Goal: Information Seeking & Learning: Learn about a topic

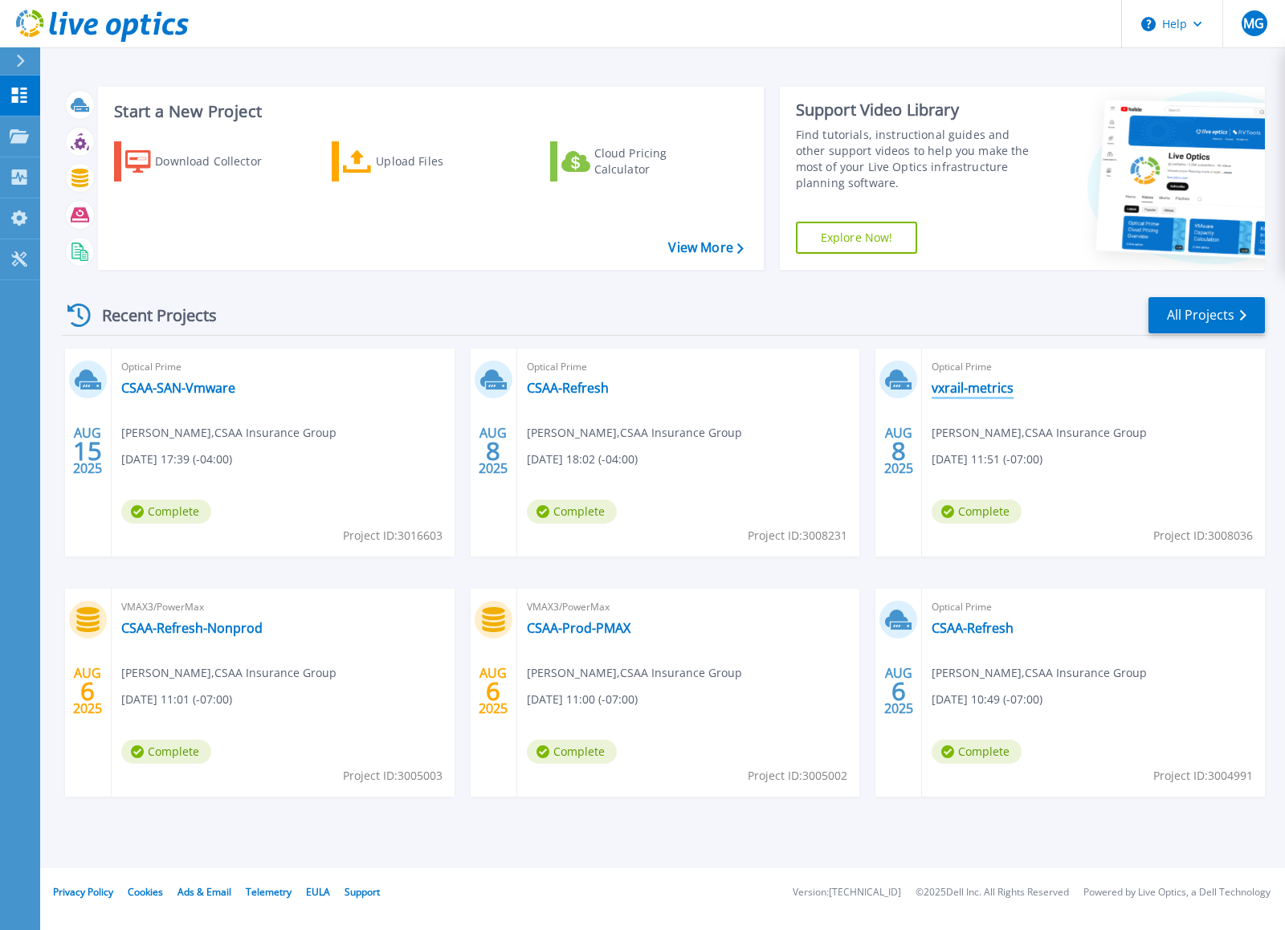
click at [954, 390] on link "vxrail-metrics" at bounding box center [973, 388] width 82 height 16
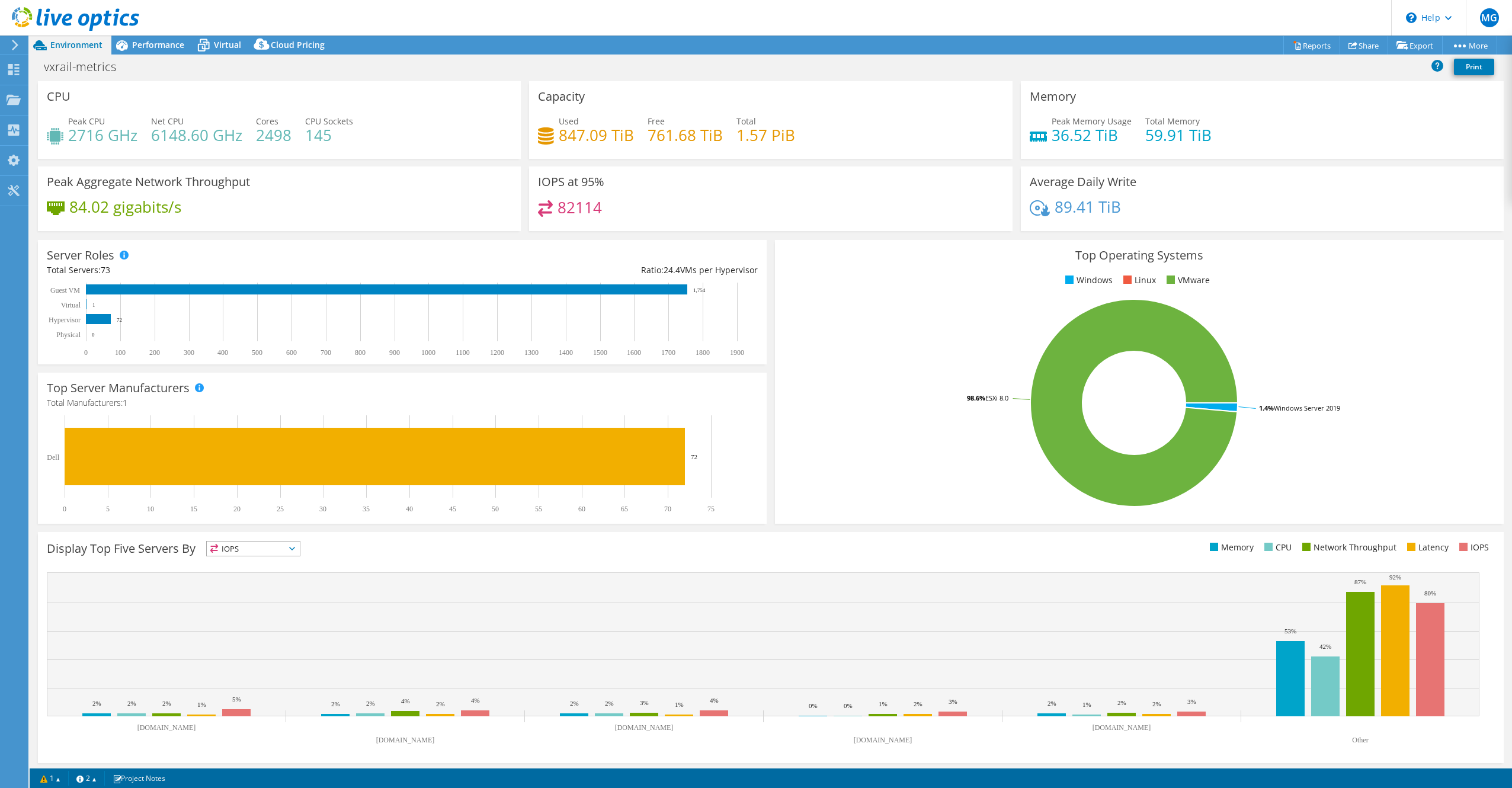
select select "USD"
drag, startPoint x: 1026, startPoint y: 180, endPoint x: 1123, endPoint y: 206, distance: 100.4
click at [947, 206] on div "Average Daily Write 89.41 TiB" at bounding box center [1262, 199] width 483 height 65
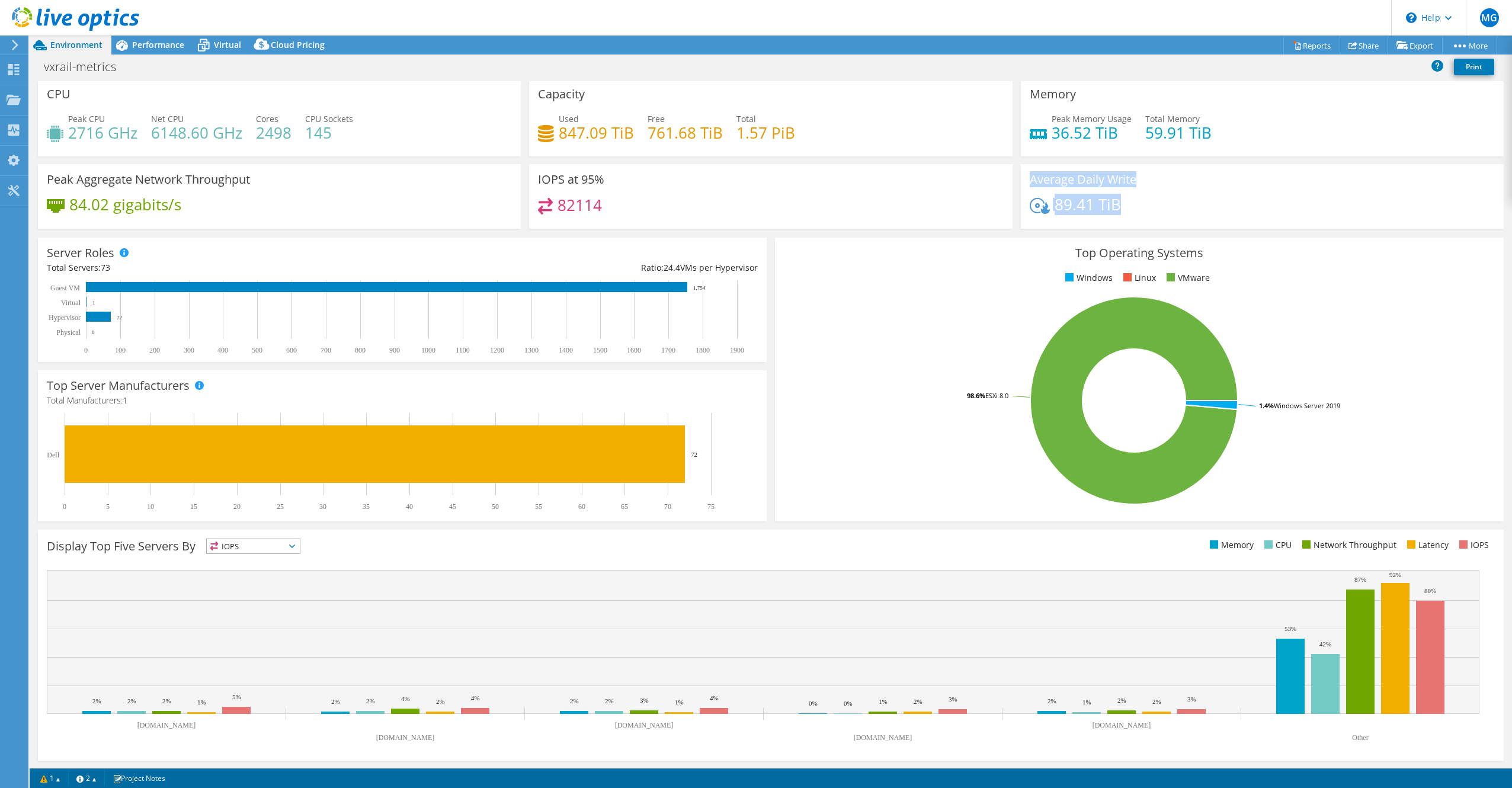
scroll to position [3, 0]
click at [947, 236] on div "Top Operating Systems Windows Linux VMware 1.4% Windows Server 2019 98.6% ESXi …" at bounding box center [1139, 379] width 737 height 292
click at [947, 358] on rect at bounding box center [1134, 400] width 700 height 207
drag, startPoint x: 607, startPoint y: 667, endPoint x: 631, endPoint y: 629, distance: 44.9
click at [609, 666] on rect at bounding box center [763, 641] width 1432 height 144
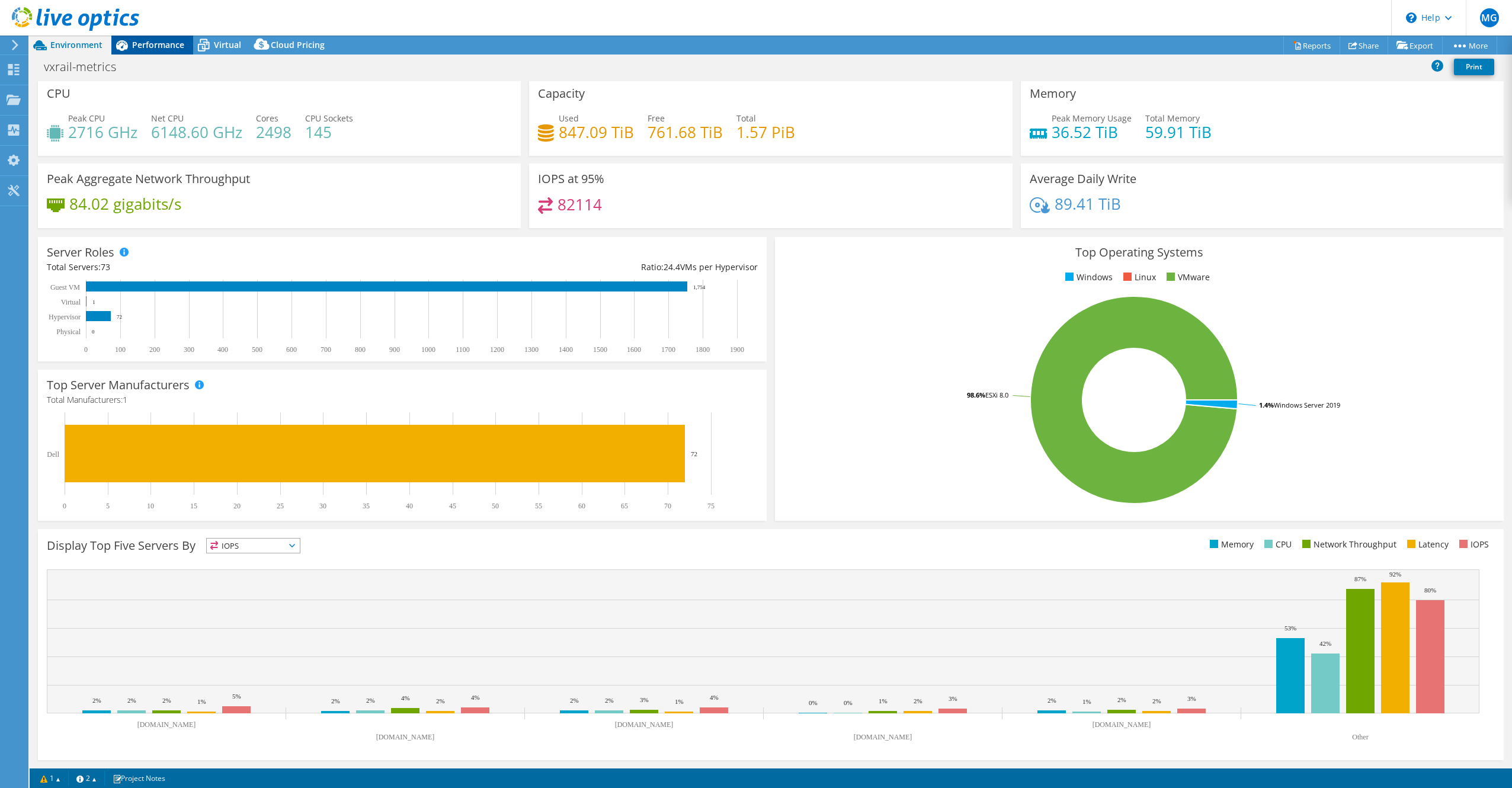
click at [151, 41] on span "Performance" at bounding box center [158, 44] width 52 height 11
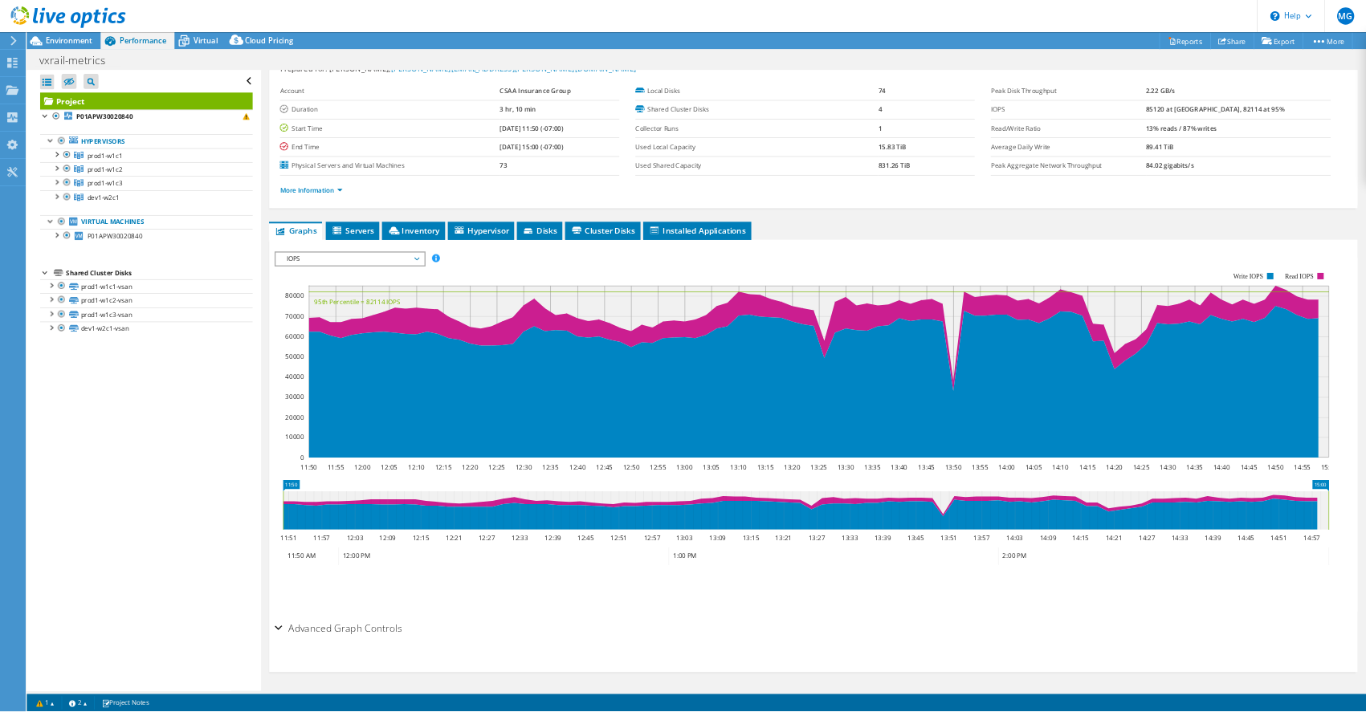
scroll to position [0, 0]
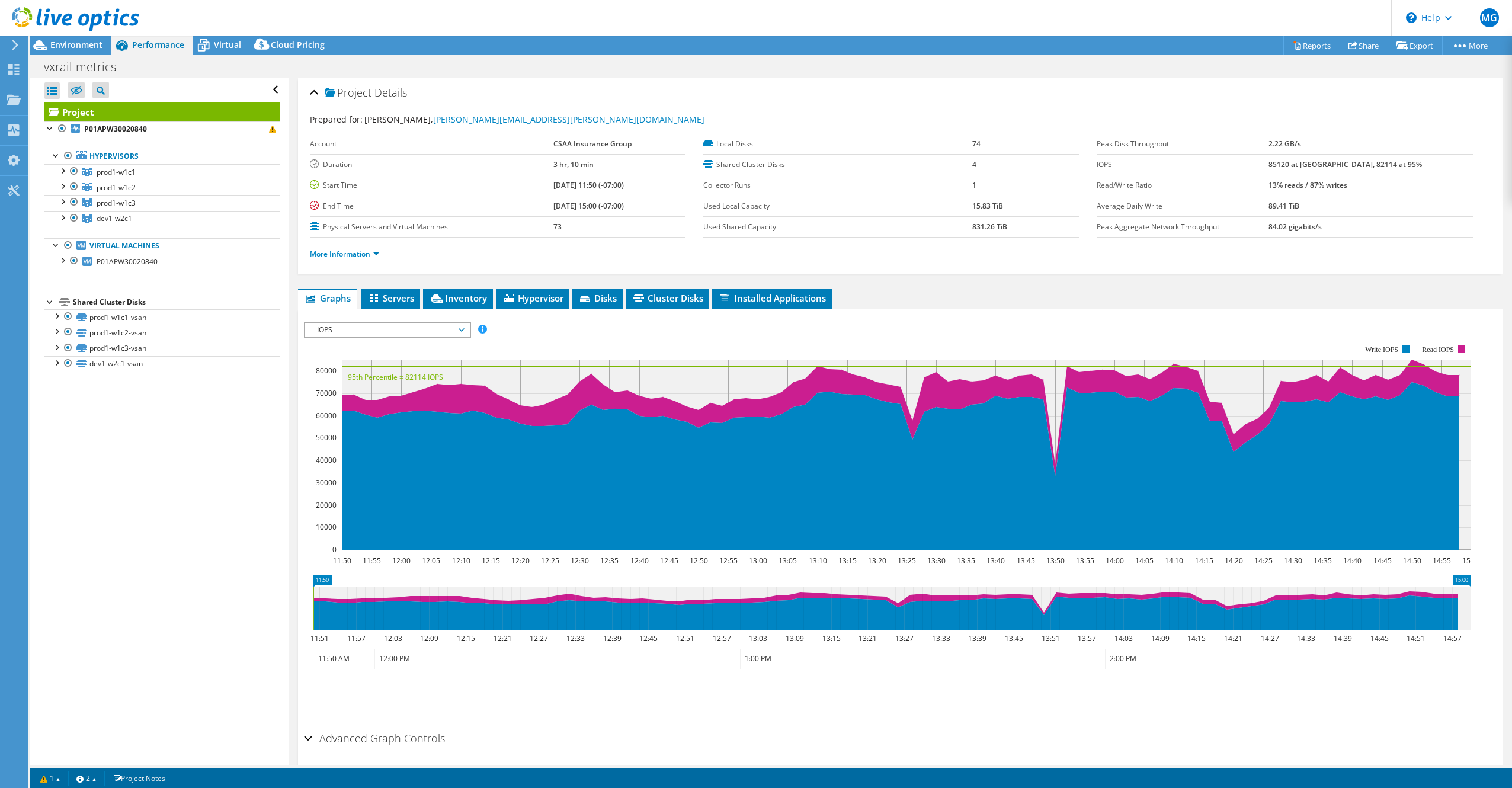
click at [213, 527] on div "Open All Close All Hide Excluded Nodes Project Tree Filter" at bounding box center [159, 421] width 259 height 688
click at [105, 173] on span "prod1-w1c1" at bounding box center [116, 173] width 39 height 10
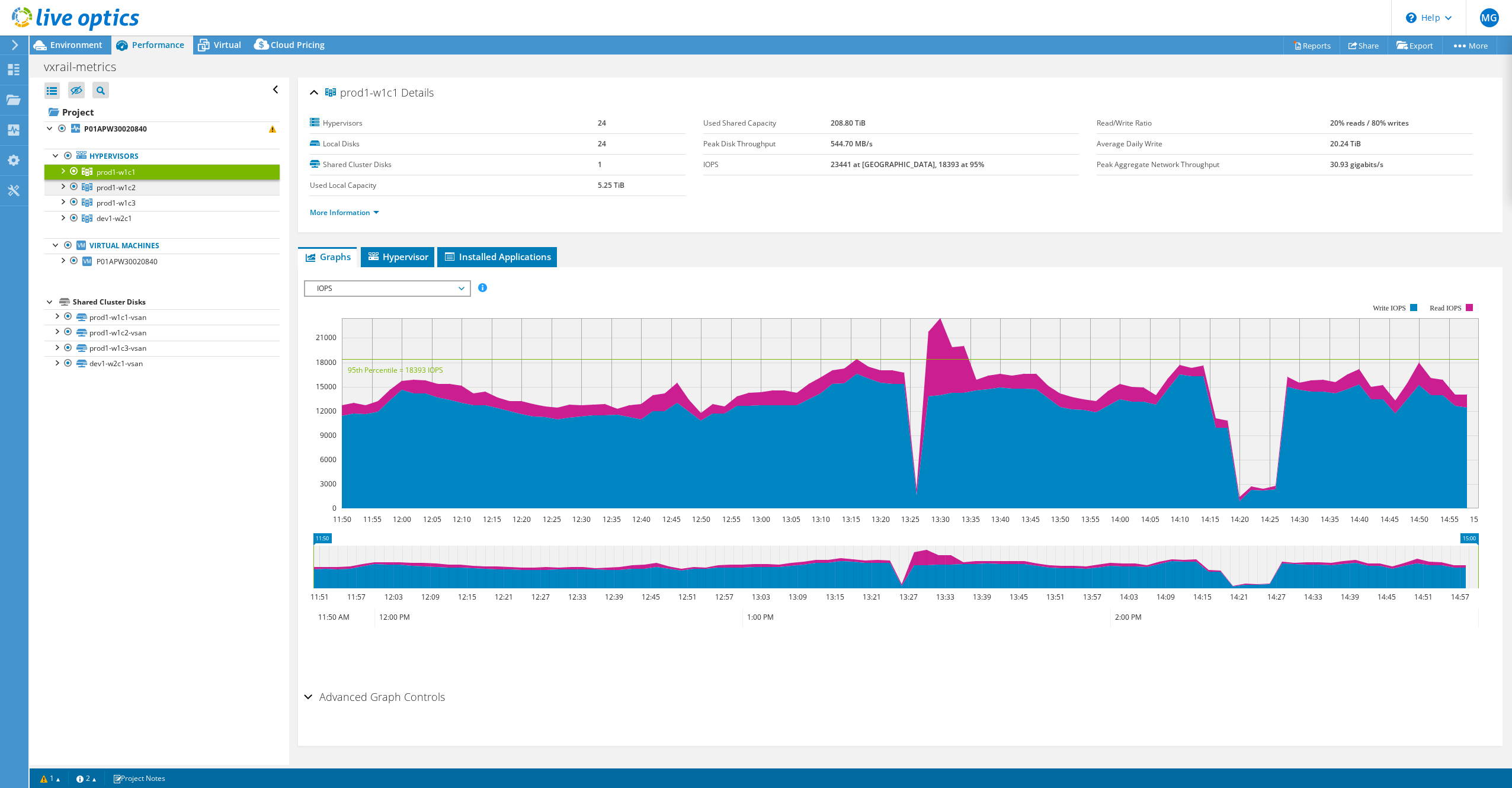
click at [116, 177] on span "prod1-w1c2" at bounding box center [116, 173] width 39 height 10
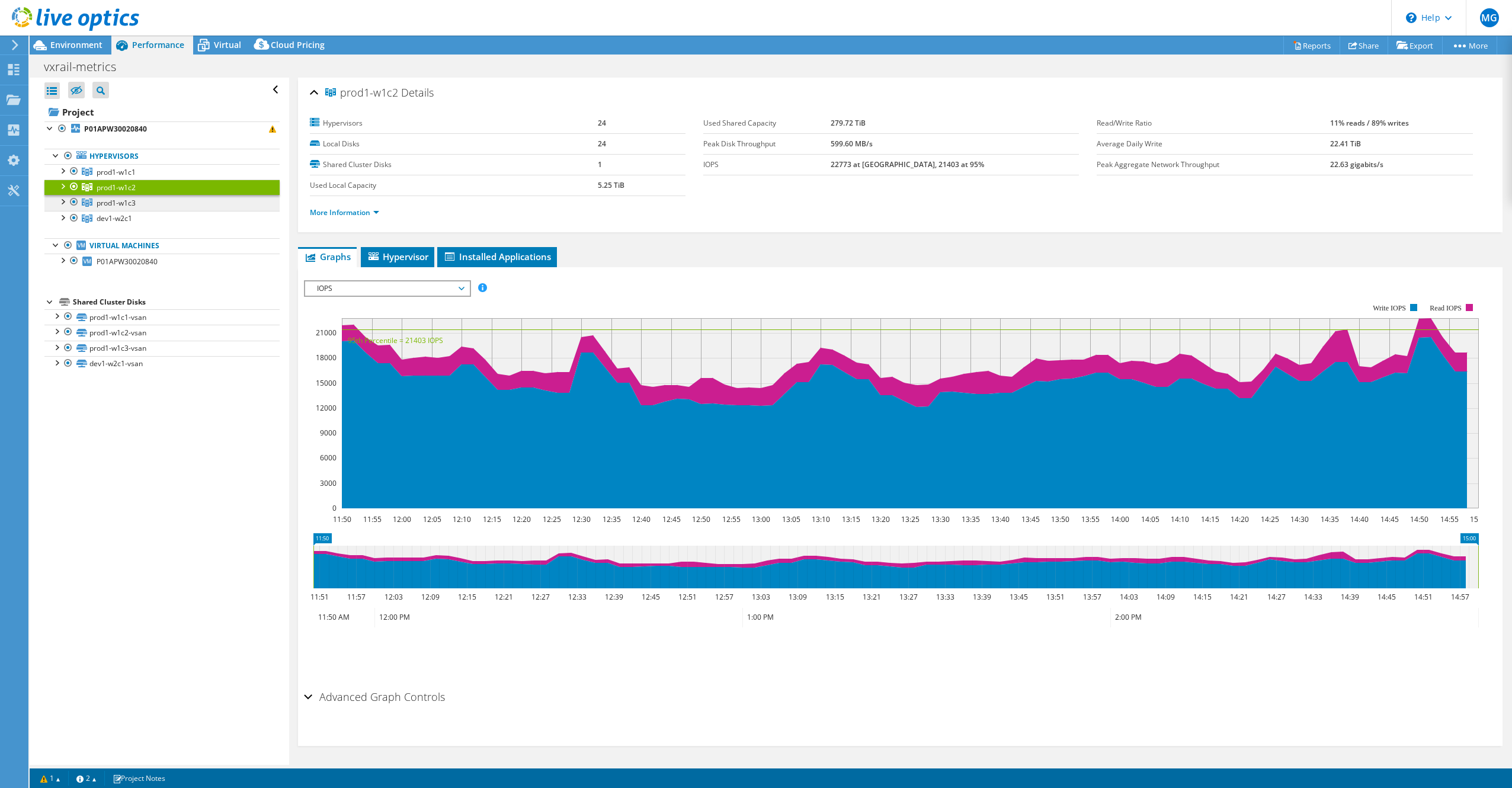
click at [110, 177] on span "prod1-w1c3" at bounding box center [116, 173] width 39 height 10
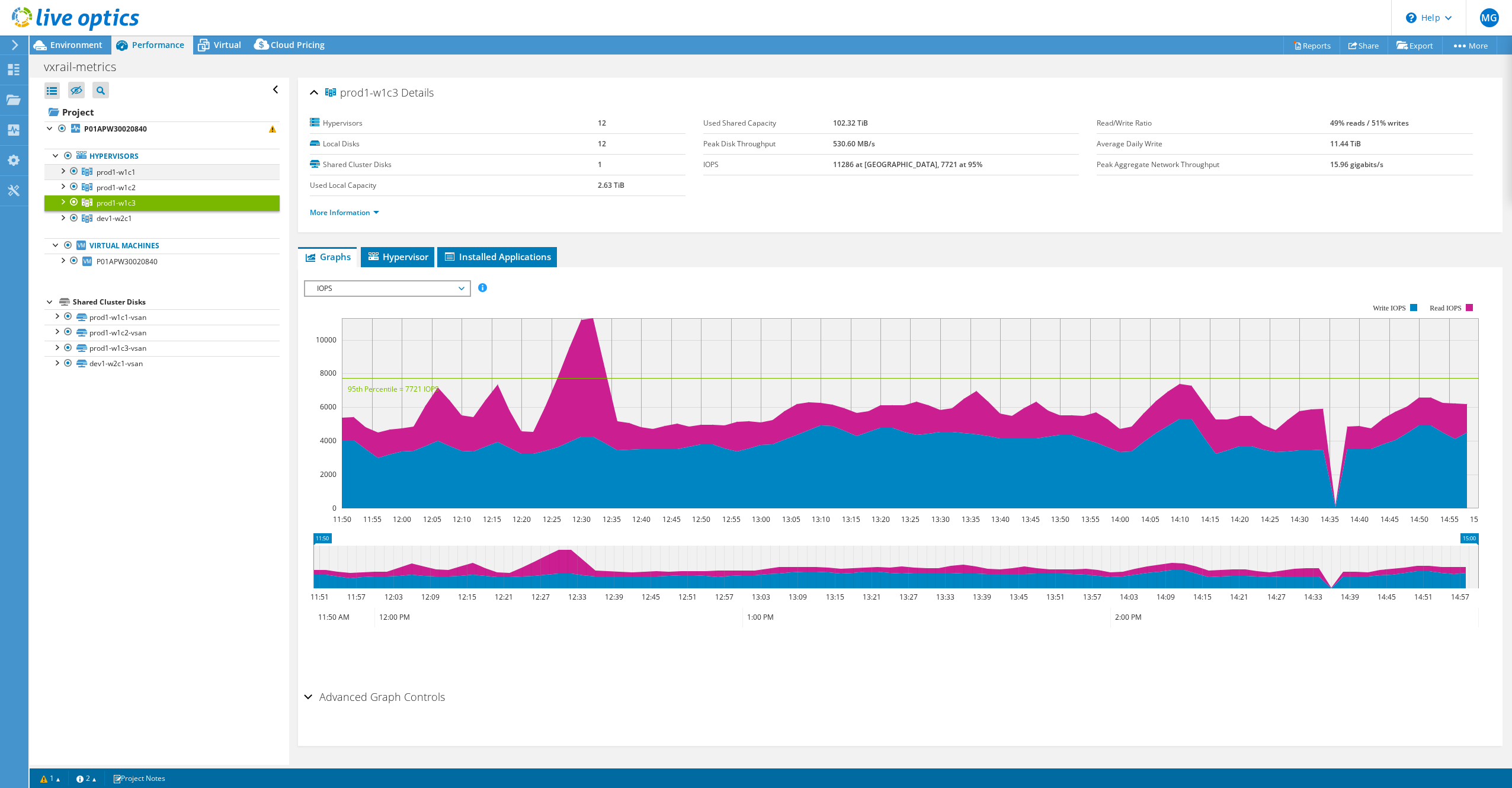
click at [63, 170] on div at bounding box center [62, 170] width 12 height 12
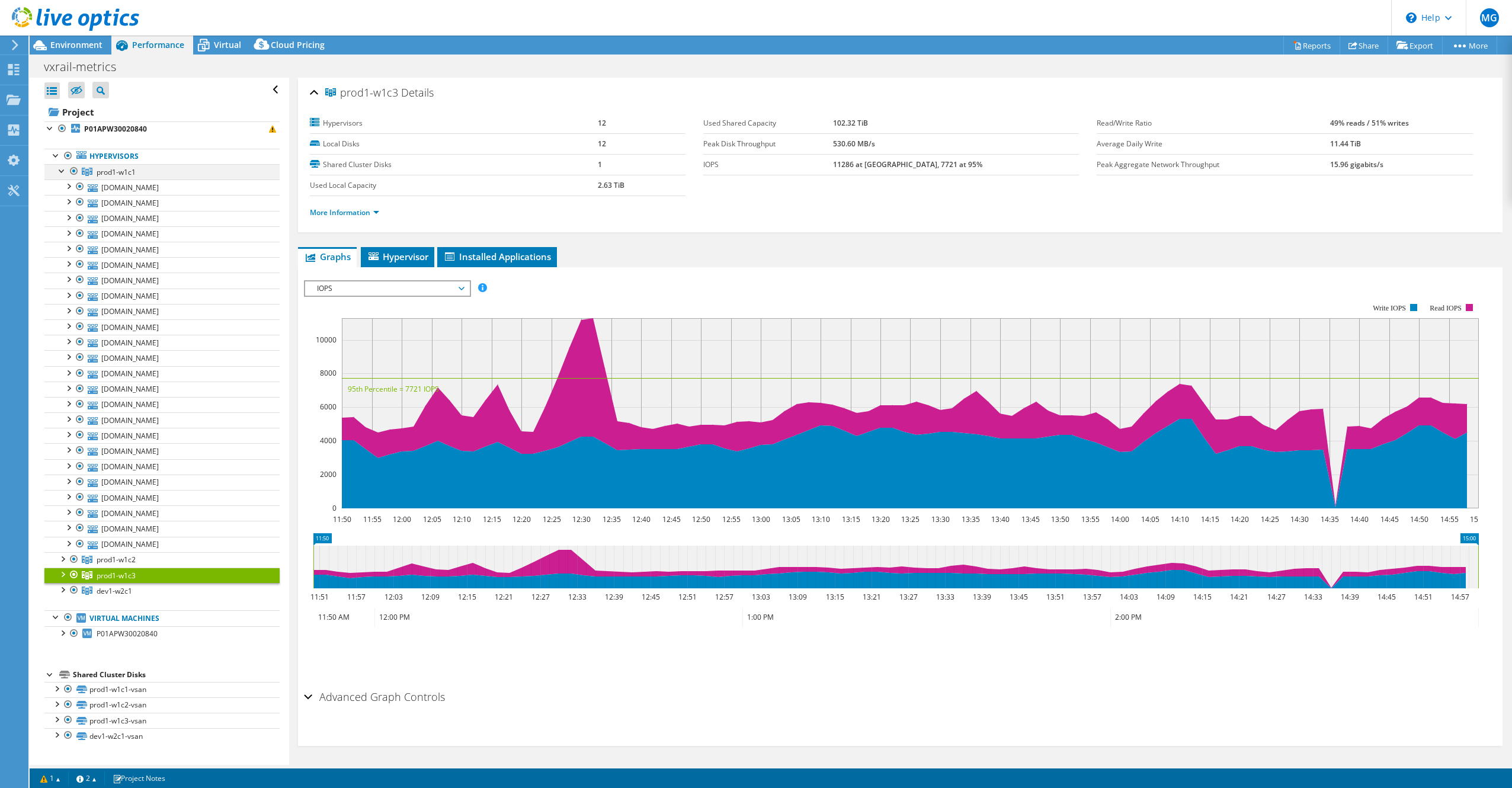
click at [62, 170] on div at bounding box center [62, 170] width 12 height 12
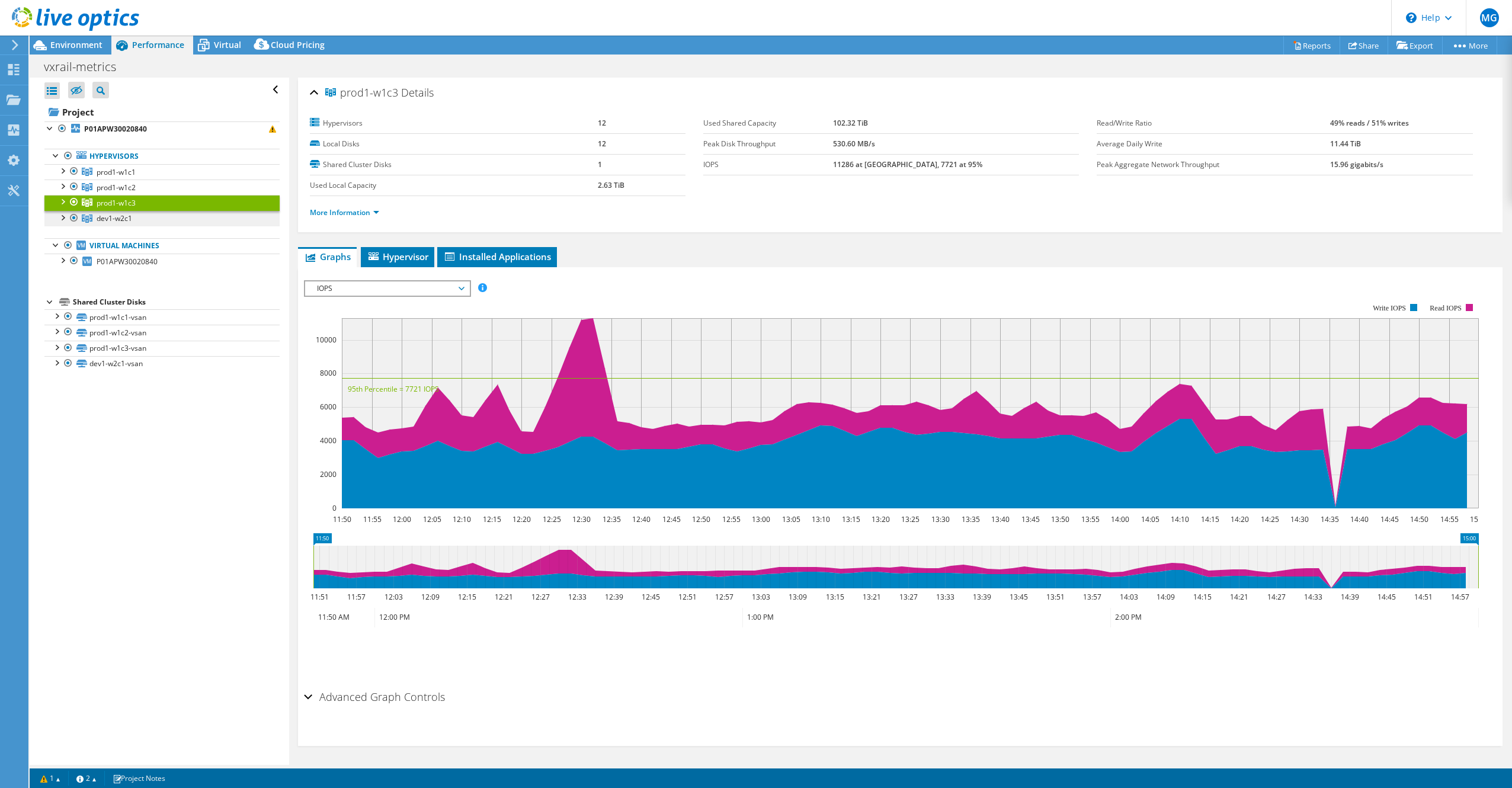
click at [119, 177] on span "dev1-w2c1" at bounding box center [116, 173] width 39 height 10
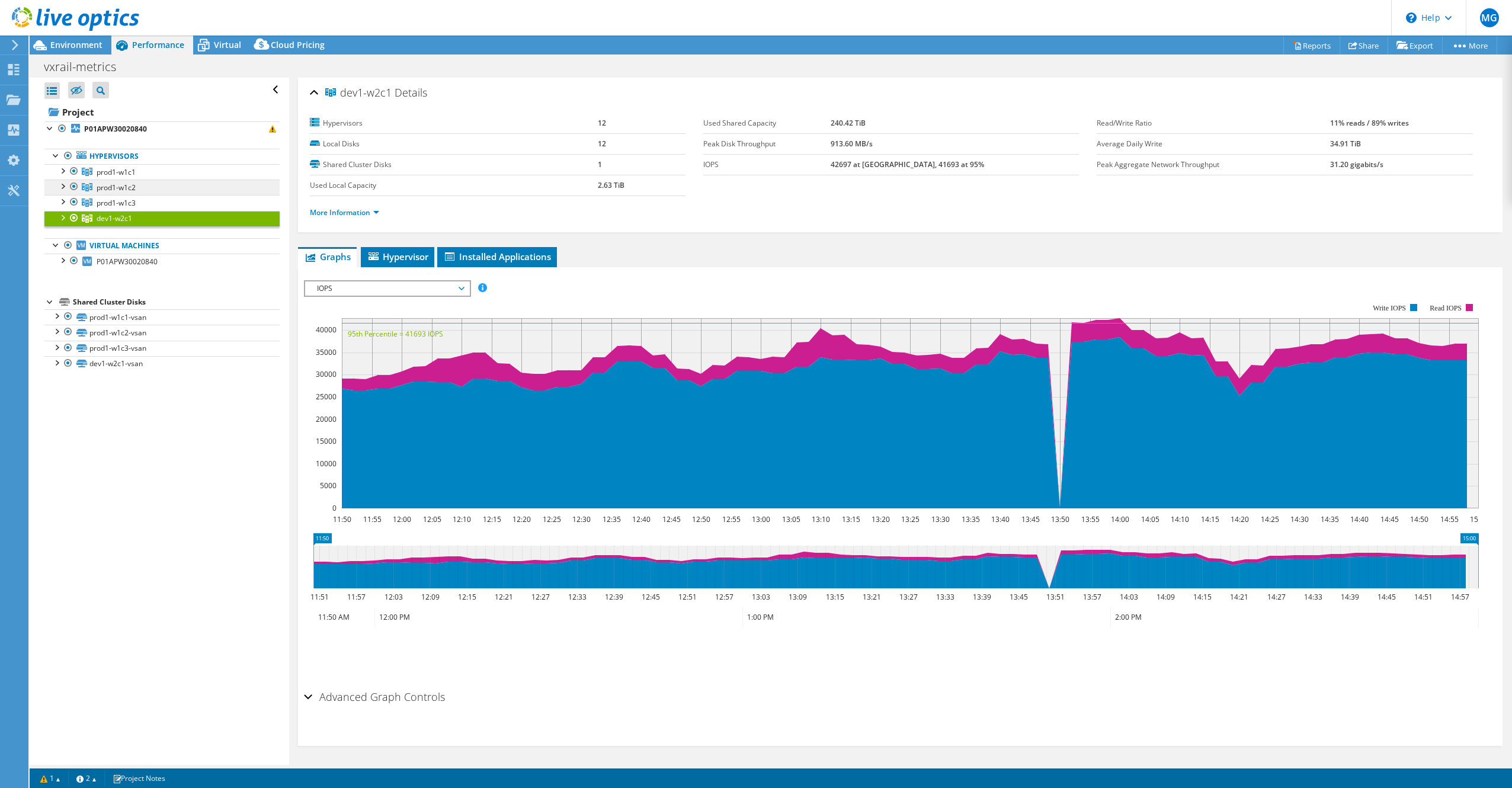
click at [129, 177] on span "prod1-w1c2" at bounding box center [116, 173] width 39 height 10
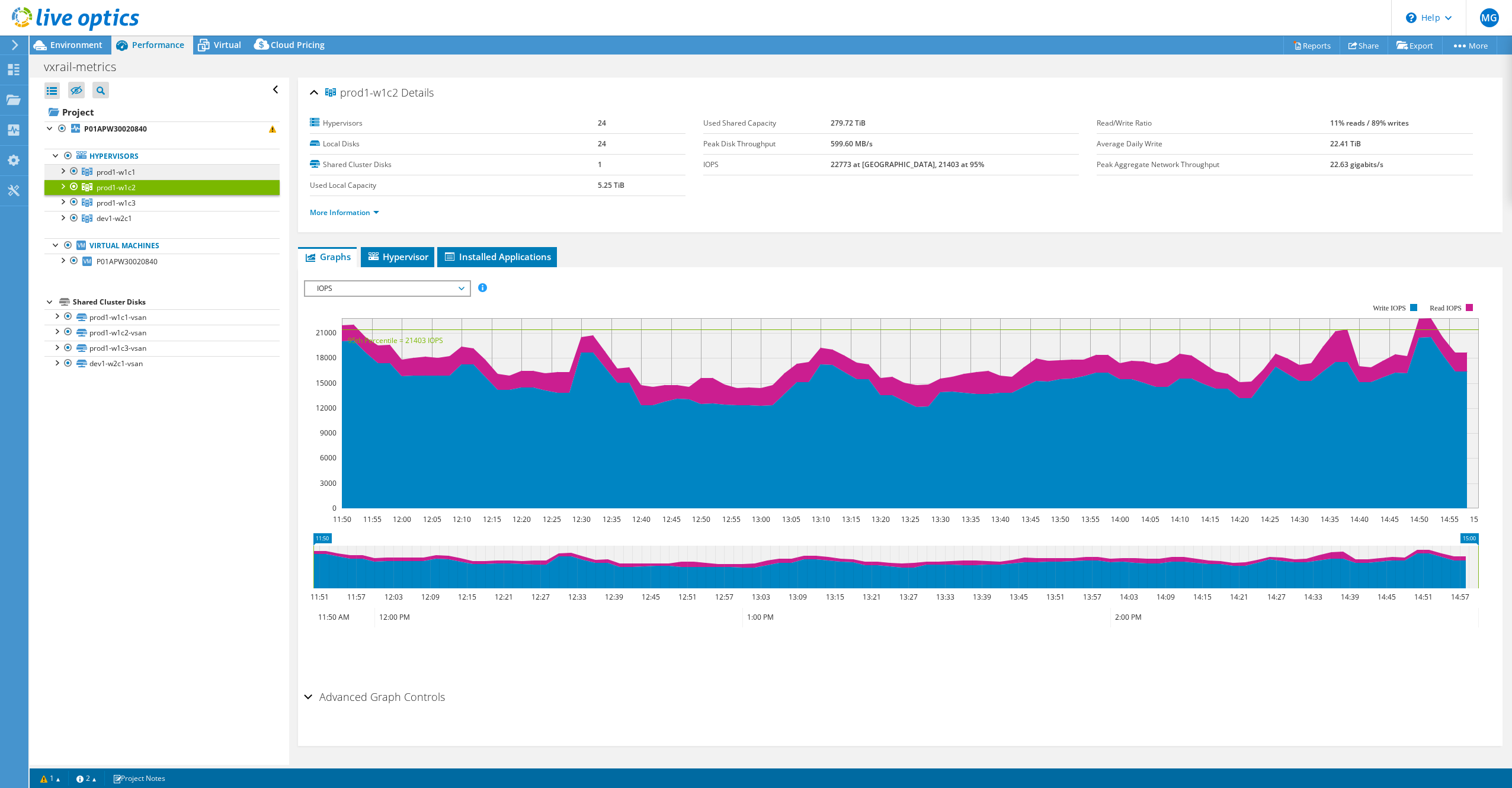
click at [127, 170] on span "prod1-w1c1" at bounding box center [116, 173] width 39 height 10
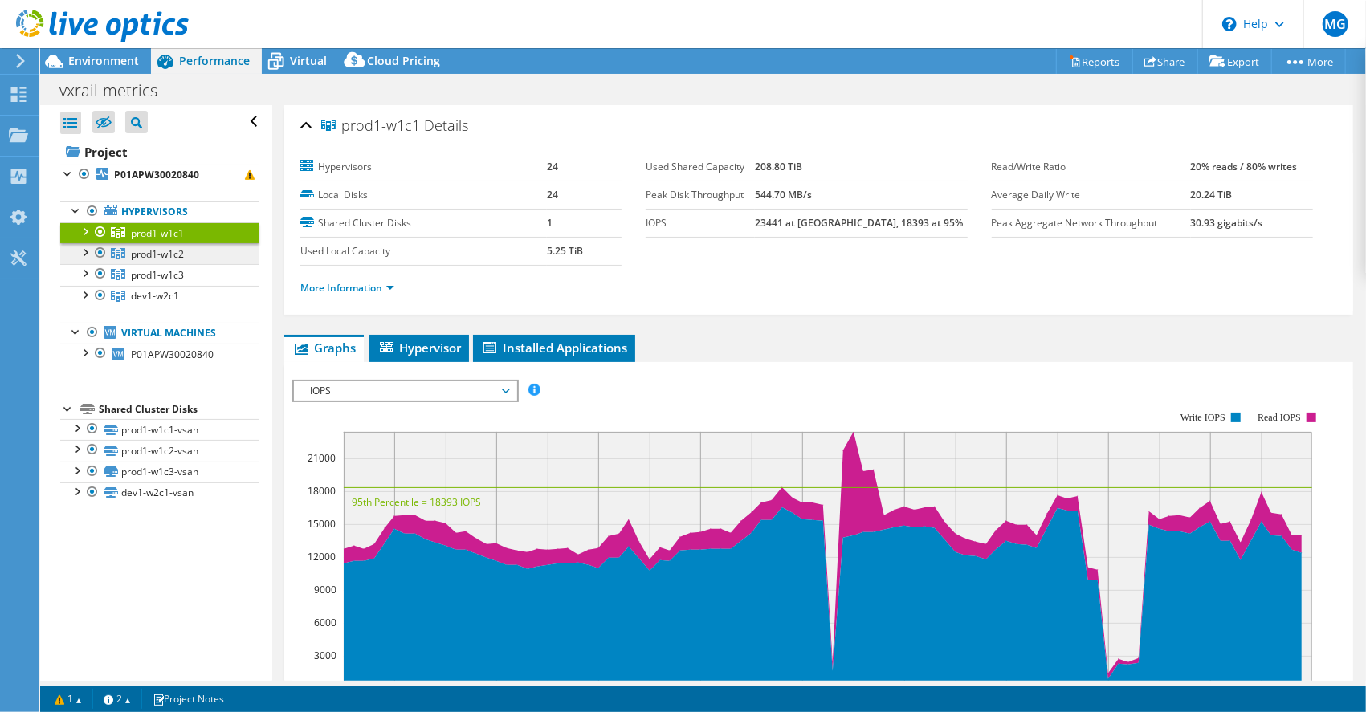
click at [153, 240] on span "prod1-w1c2" at bounding box center [157, 234] width 53 height 14
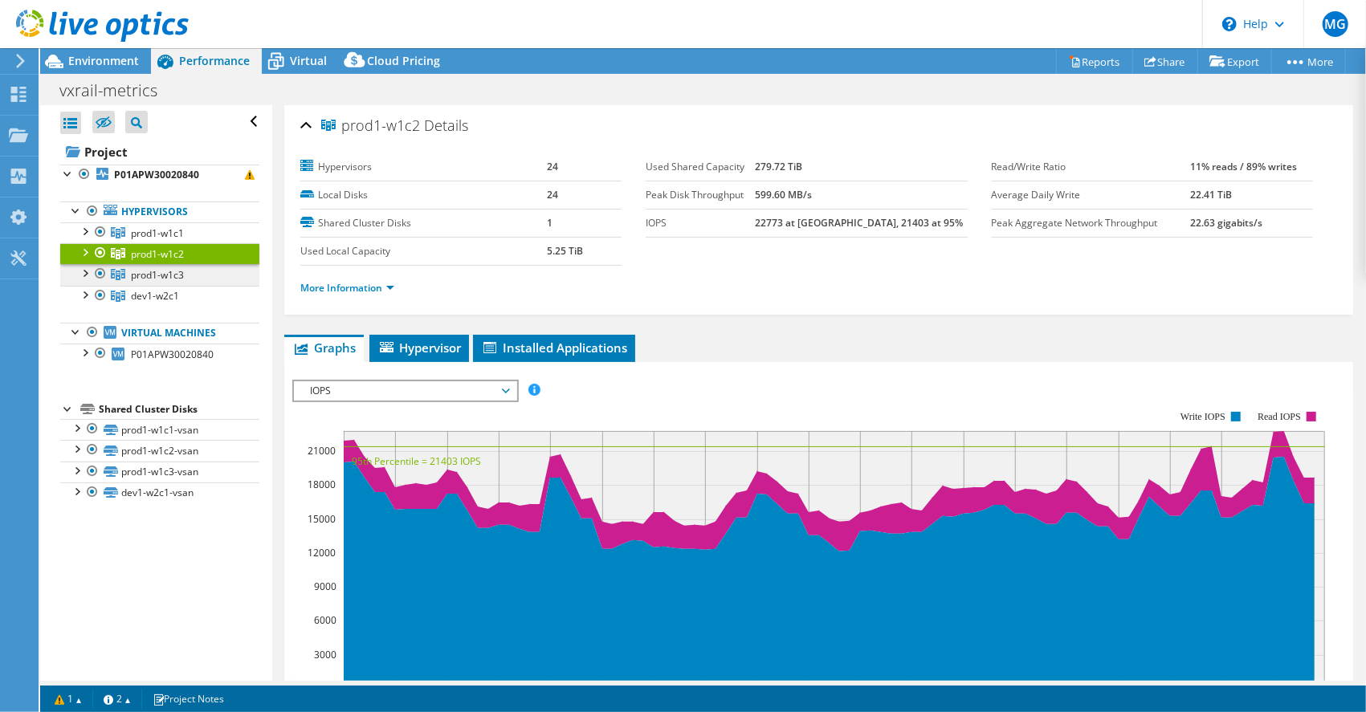
click at [153, 240] on span "prod1-w1c3" at bounding box center [157, 234] width 53 height 14
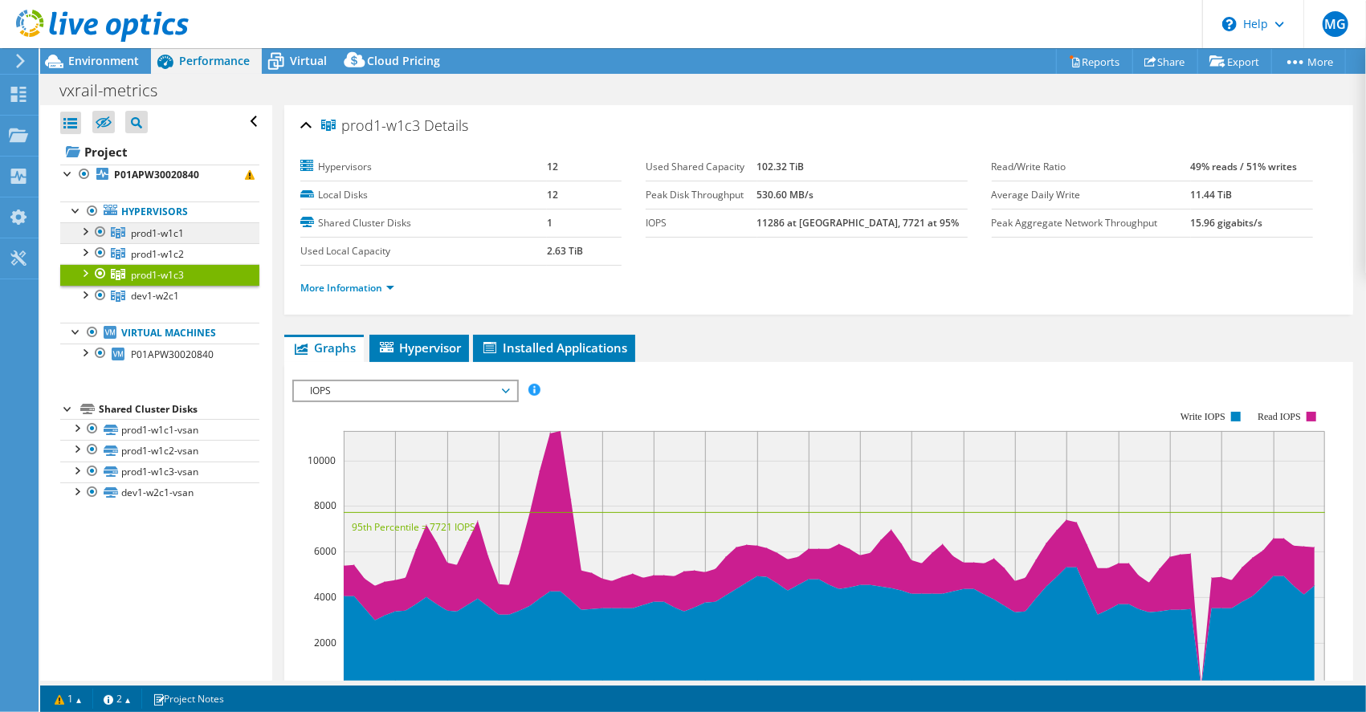
click at [157, 232] on span "prod1-w1c1" at bounding box center [157, 234] width 53 height 14
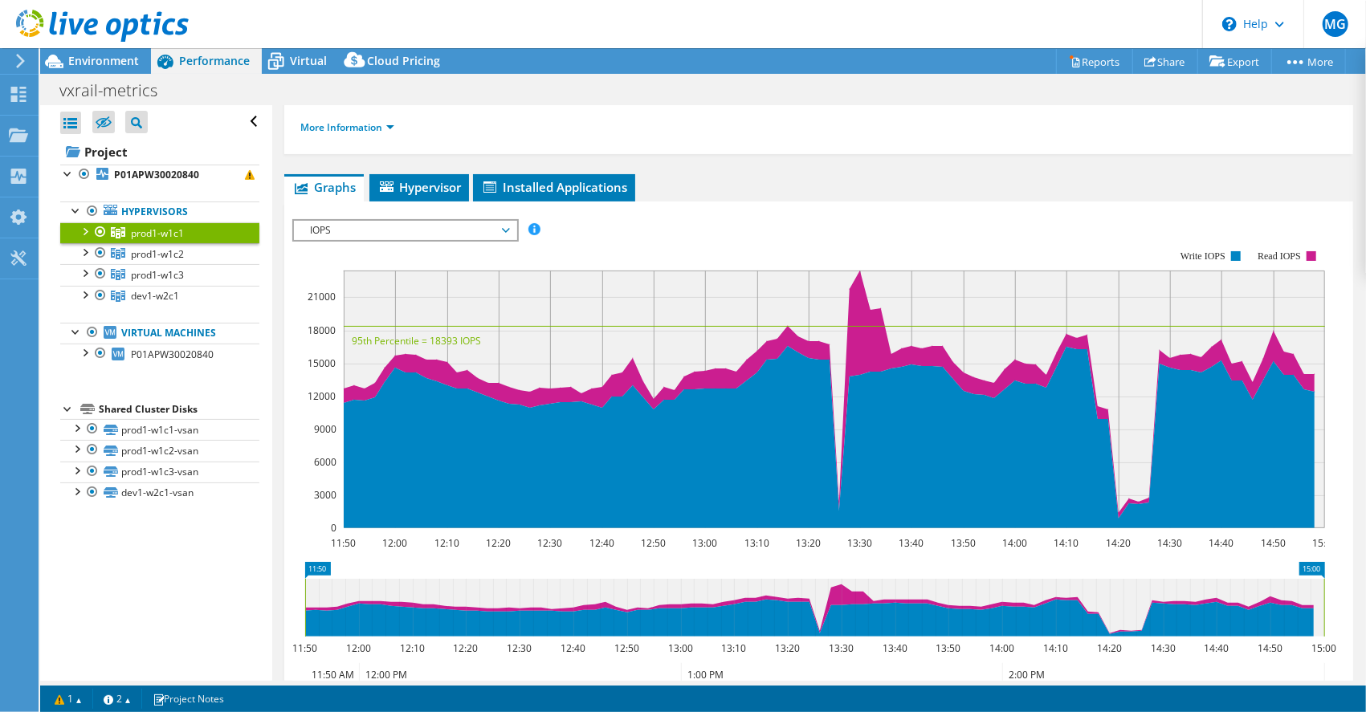
scroll to position [53, 0]
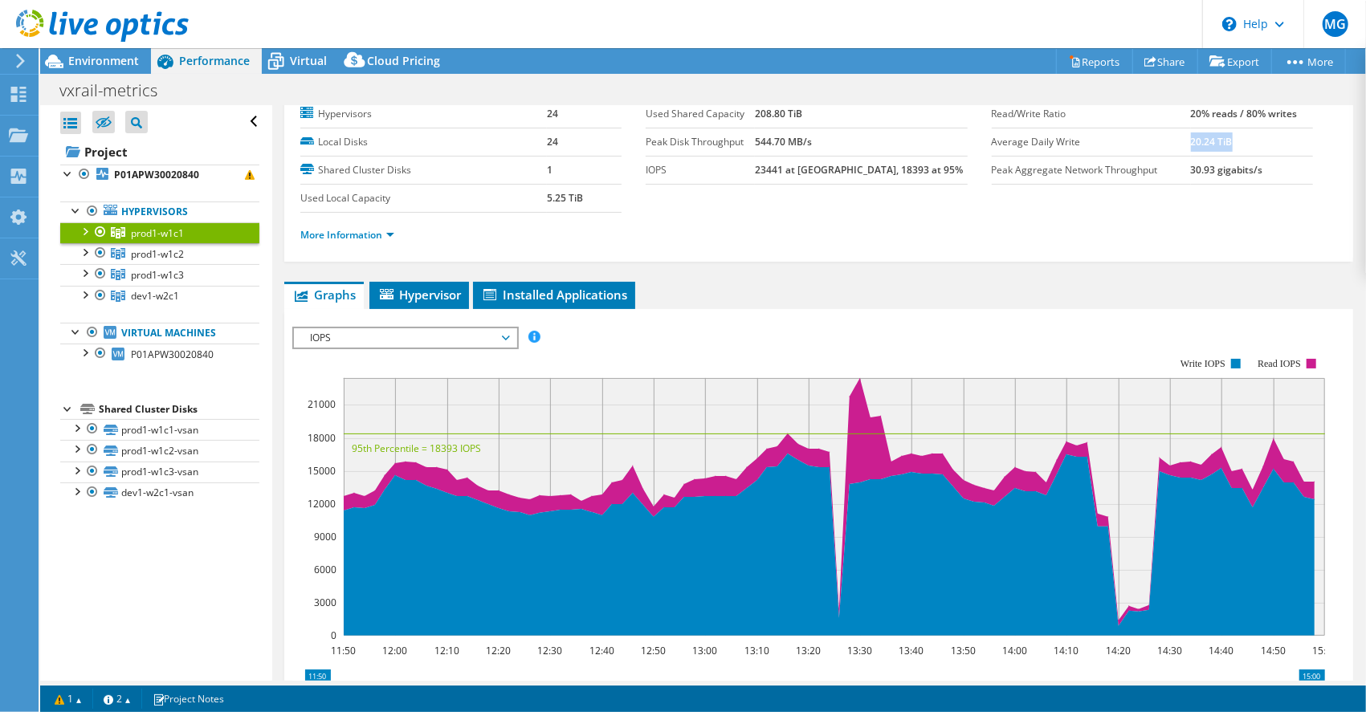
drag, startPoint x: 1186, startPoint y: 137, endPoint x: 1235, endPoint y: 140, distance: 49.1
click at [1235, 140] on td "20.24 TiB" at bounding box center [1252, 142] width 122 height 28
click at [486, 336] on span "IOPS" at bounding box center [405, 338] width 206 height 19
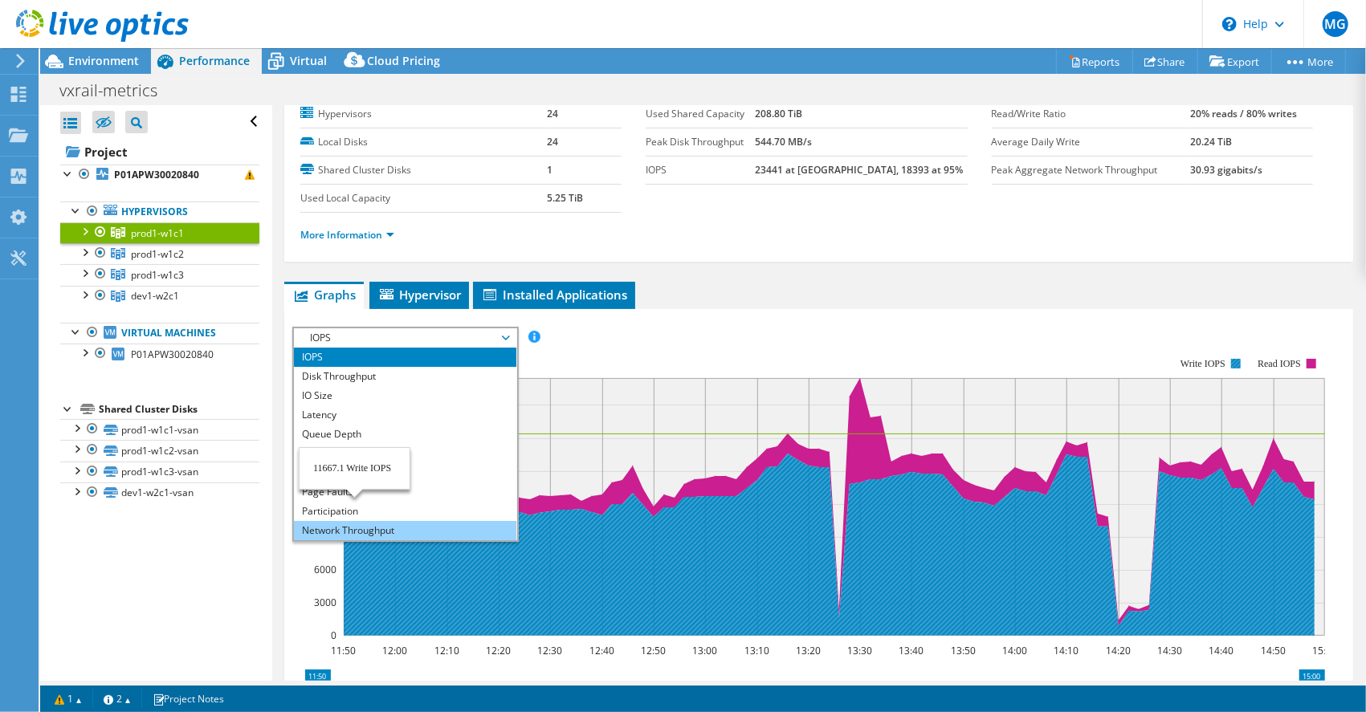
click at [380, 531] on li "Network Throughput" at bounding box center [405, 530] width 222 height 19
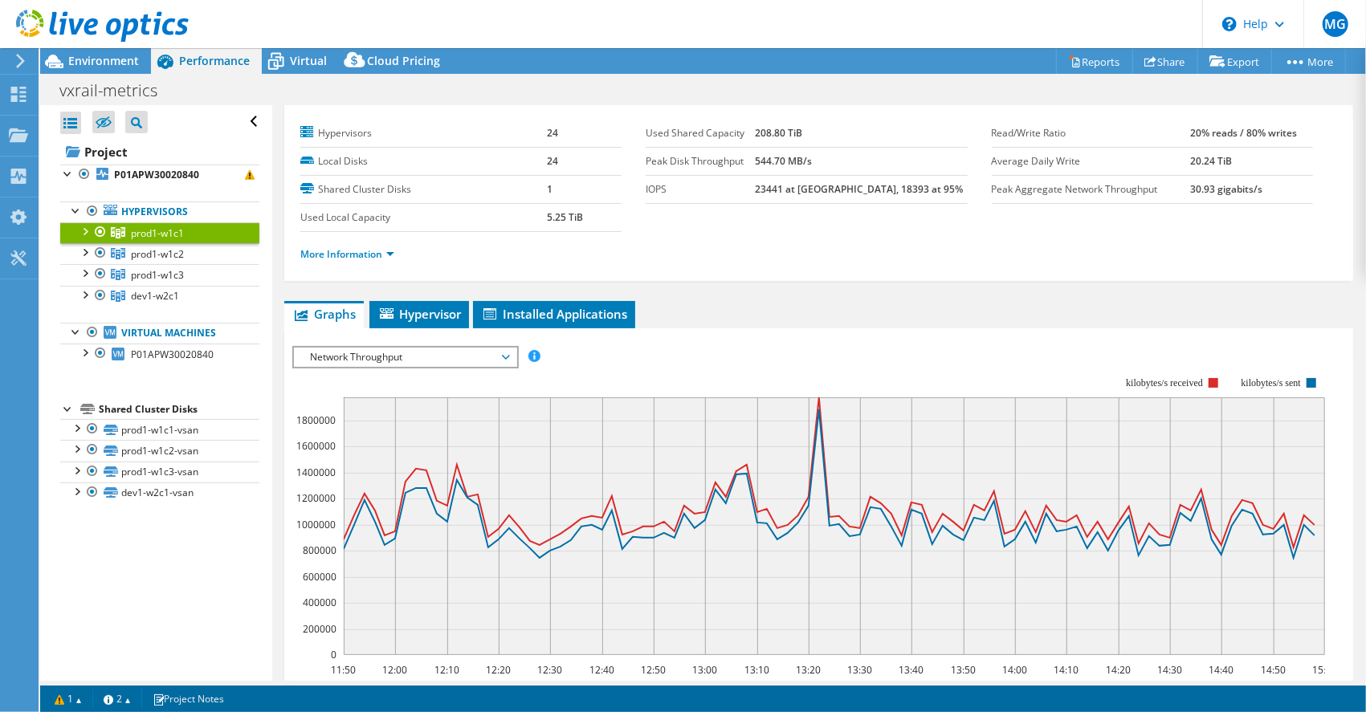
scroll to position [0, 0]
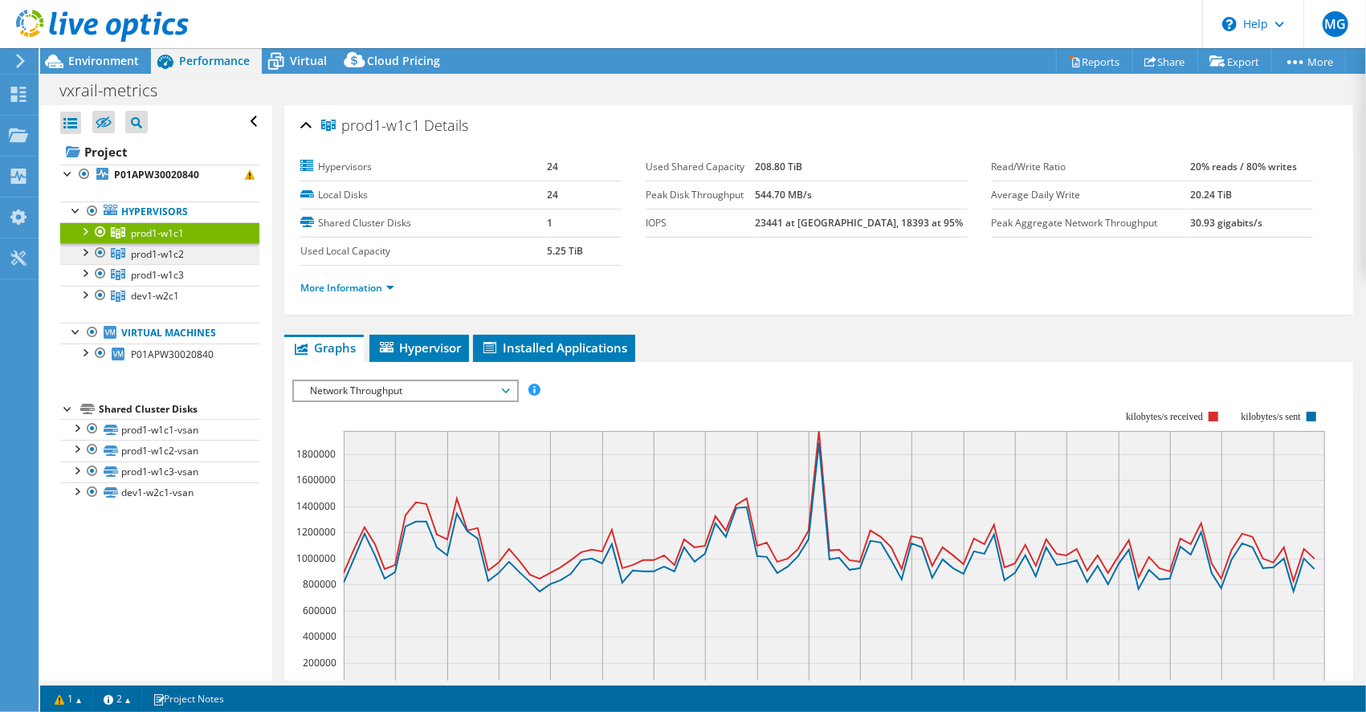
click at [157, 240] on span "prod1-w1c2" at bounding box center [157, 234] width 53 height 14
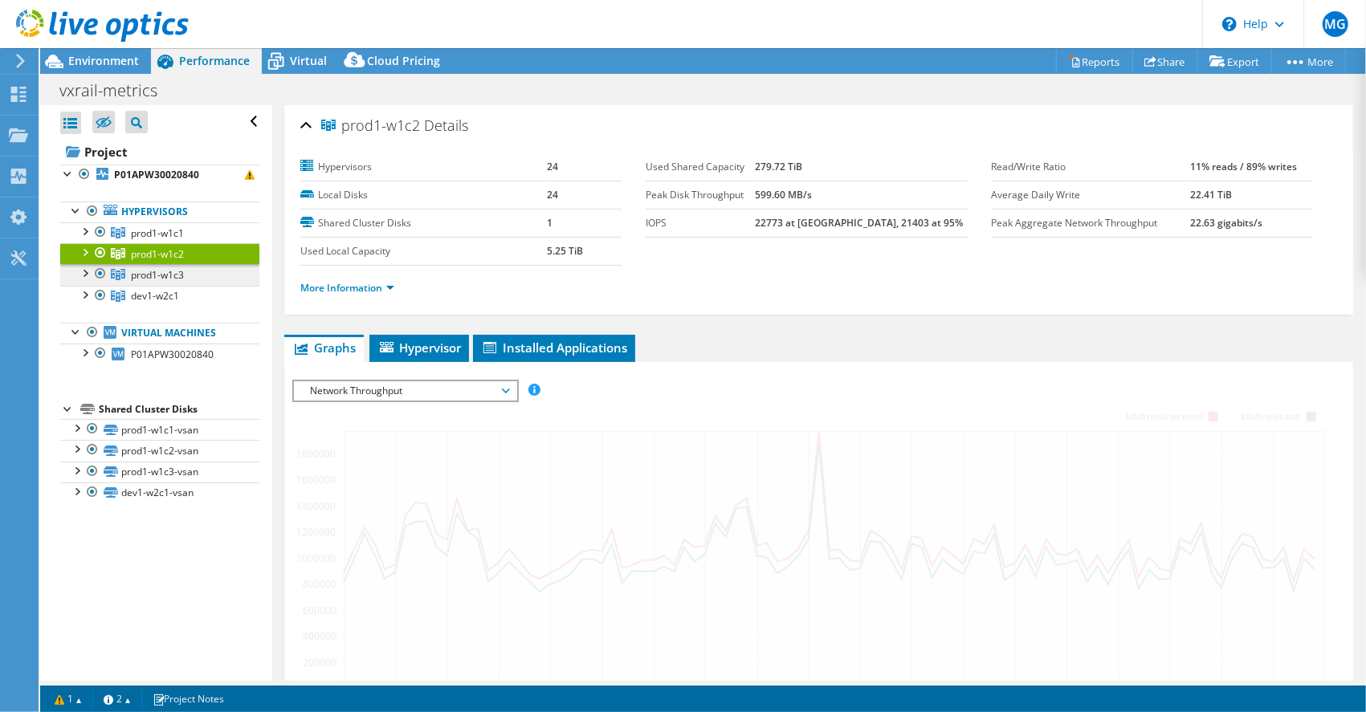
click at [161, 240] on span "prod1-w1c3" at bounding box center [157, 234] width 53 height 14
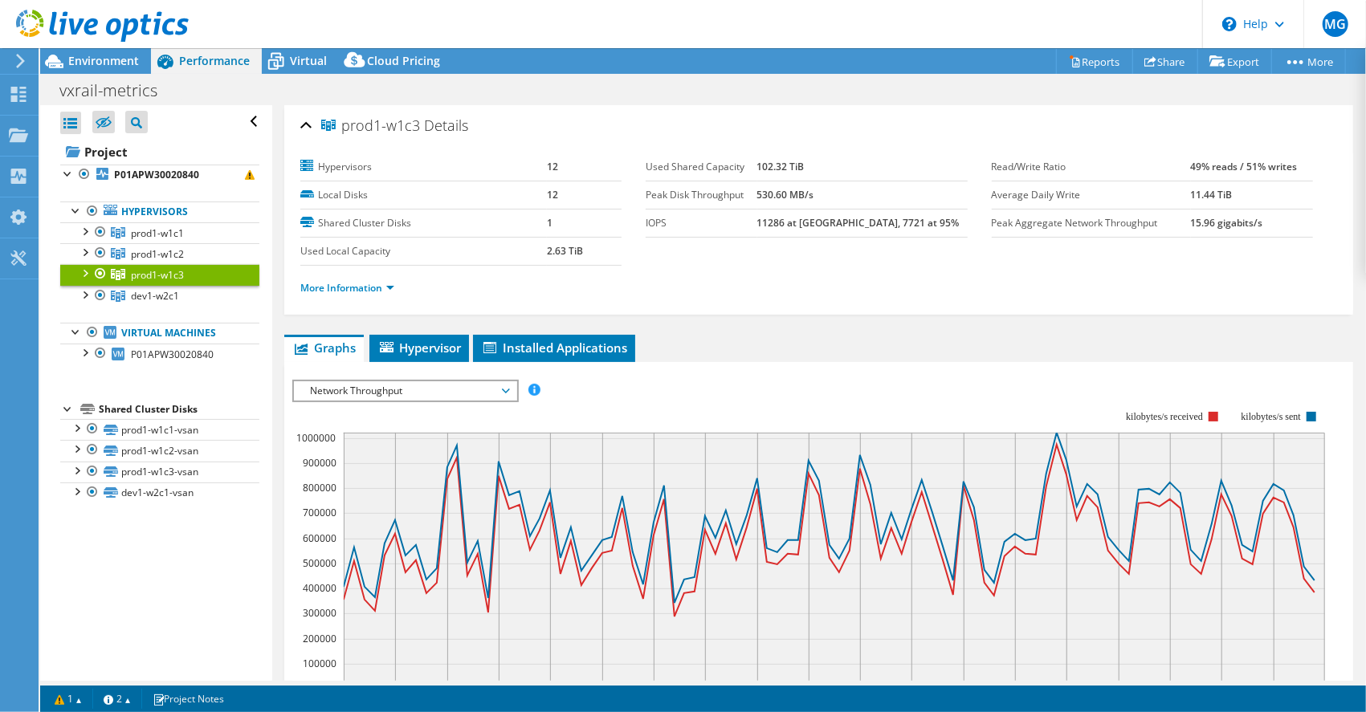
click at [19, 61] on icon at bounding box center [20, 61] width 12 height 14
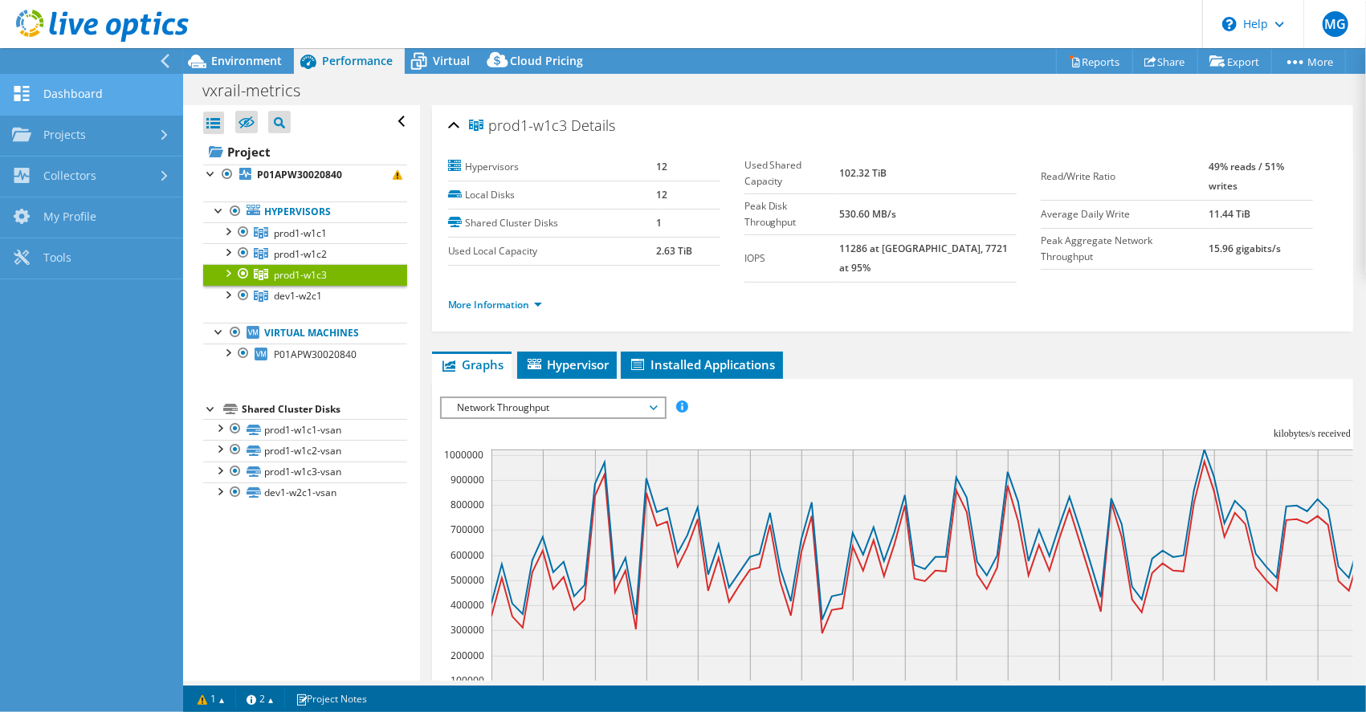
click at [74, 95] on link "Dashboard" at bounding box center [91, 95] width 183 height 41
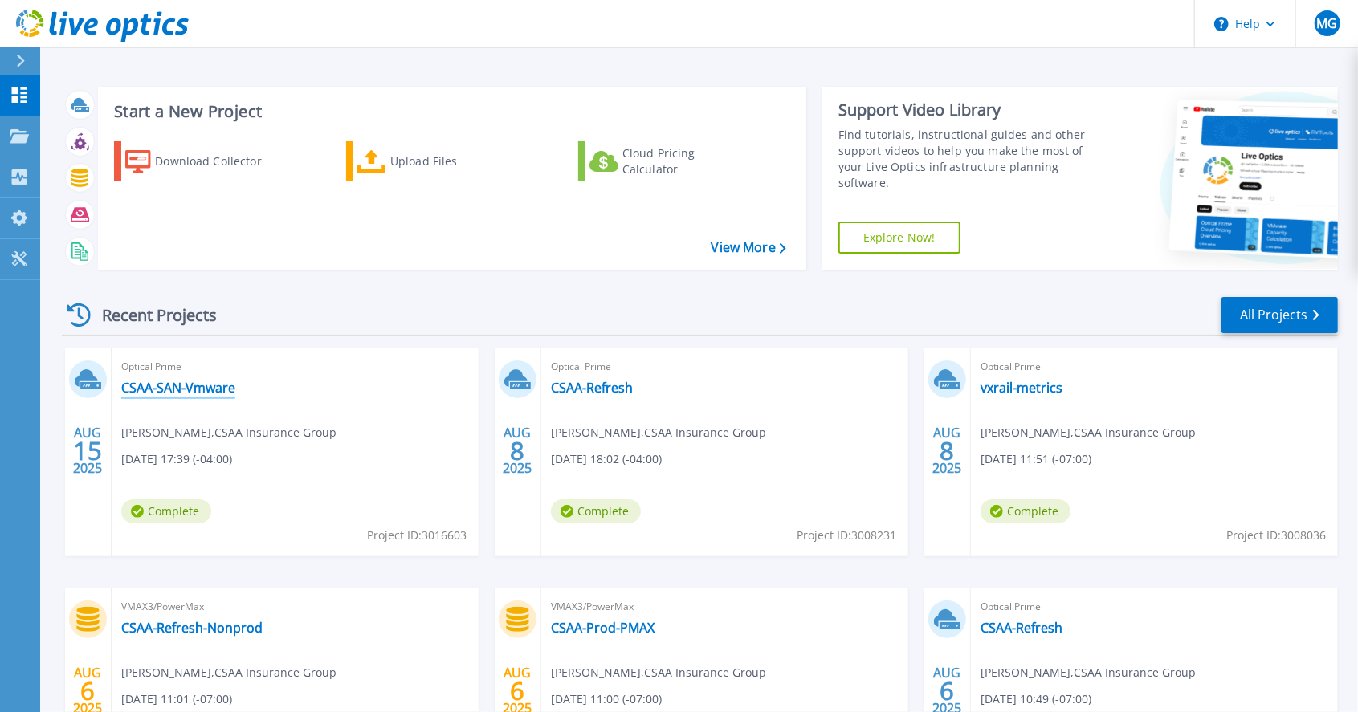
click at [142, 389] on link "CSAA-SAN-Vmware" at bounding box center [178, 388] width 114 height 16
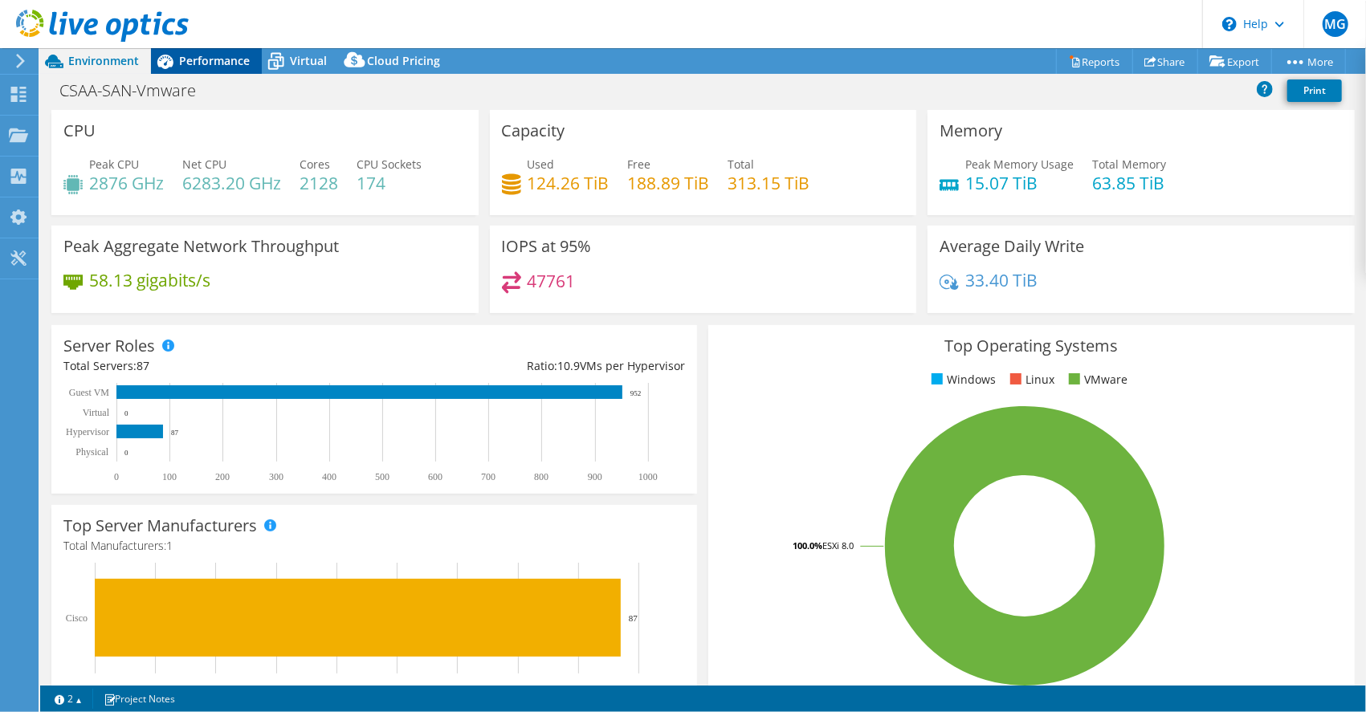
click at [199, 66] on span "Performance" at bounding box center [214, 60] width 71 height 15
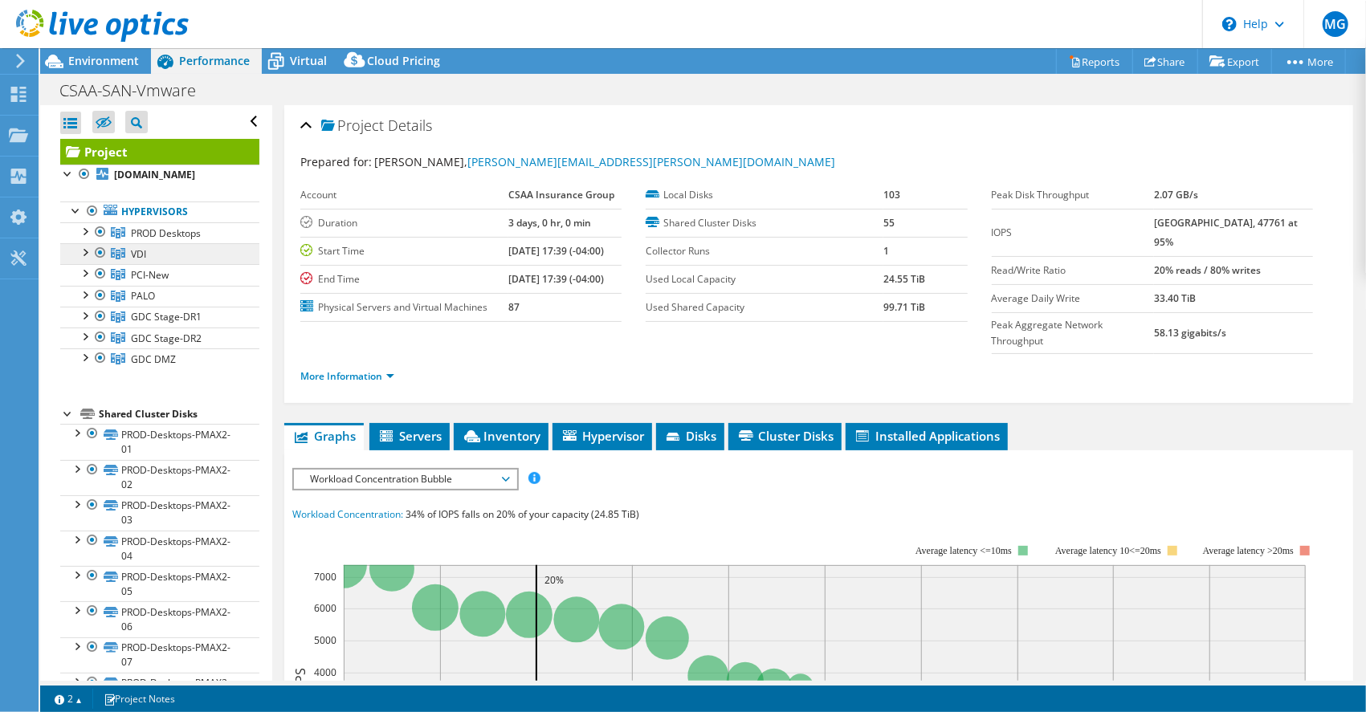
click at [137, 240] on span "VDI" at bounding box center [166, 234] width 70 height 14
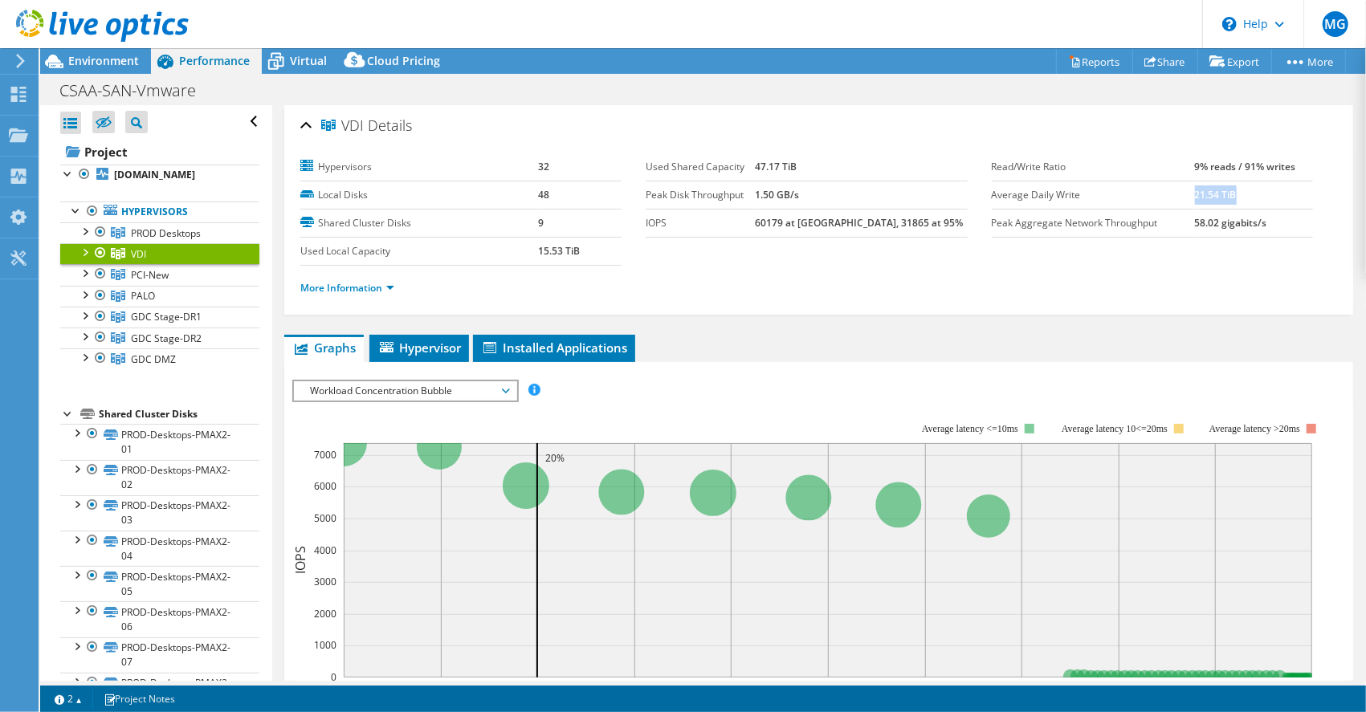
drag, startPoint x: 1189, startPoint y: 192, endPoint x: 1244, endPoint y: 194, distance: 55.5
click at [1244, 194] on td "21.54 TiB" at bounding box center [1254, 195] width 118 height 28
click at [88, 251] on div at bounding box center [84, 251] width 16 height 16
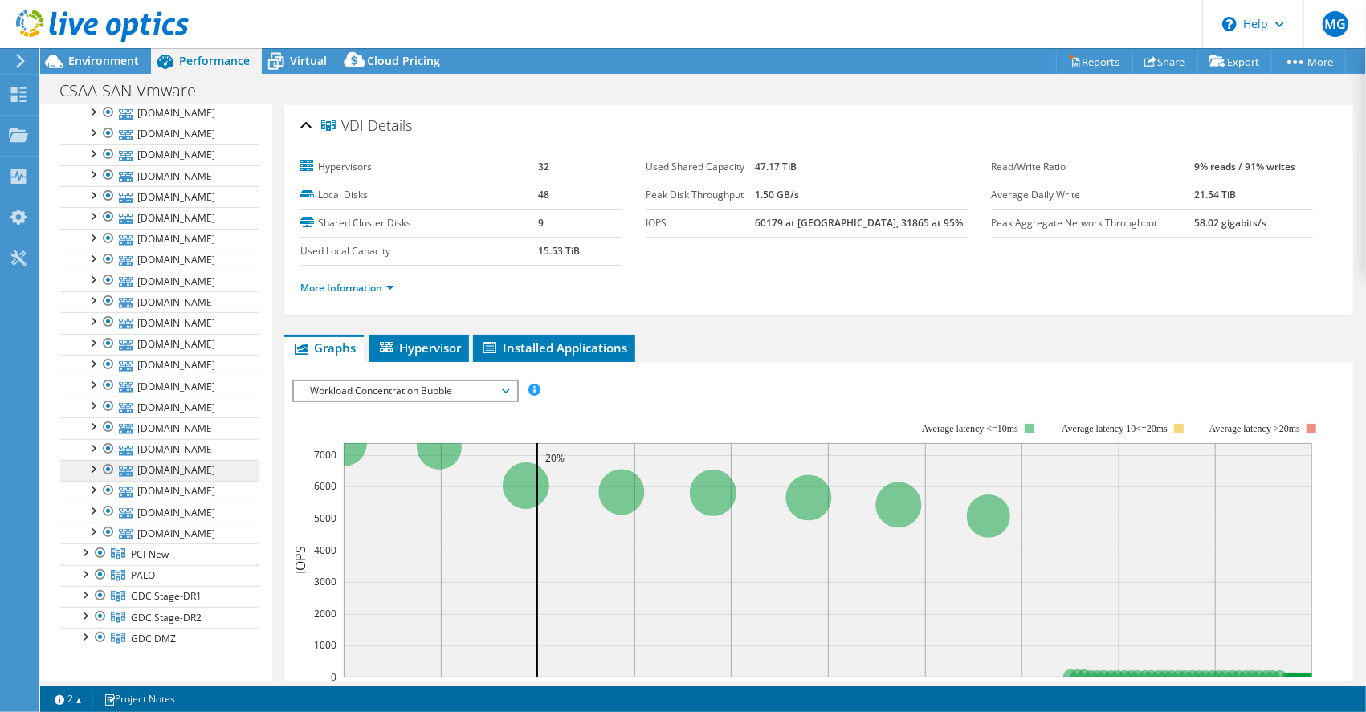
scroll to position [428, 0]
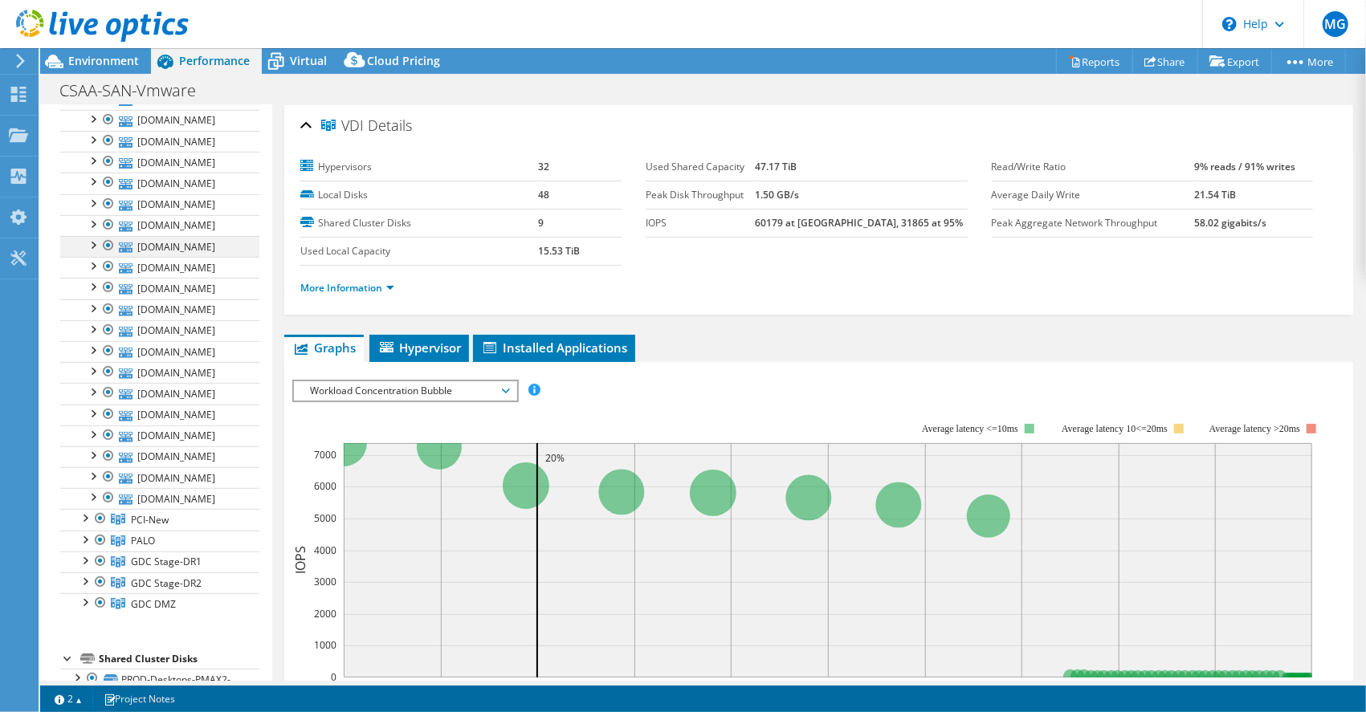
click at [92, 236] on div at bounding box center [92, 244] width 16 height 16
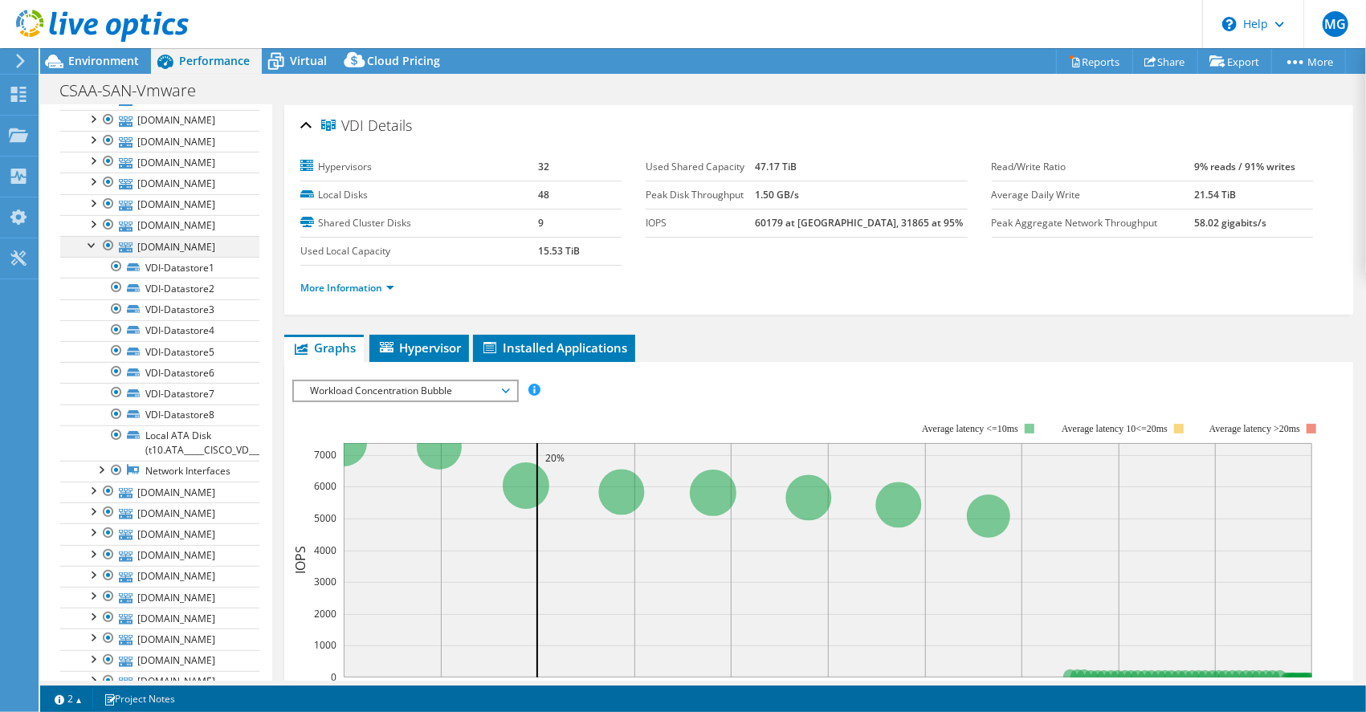
click at [90, 239] on div at bounding box center [92, 244] width 16 height 16
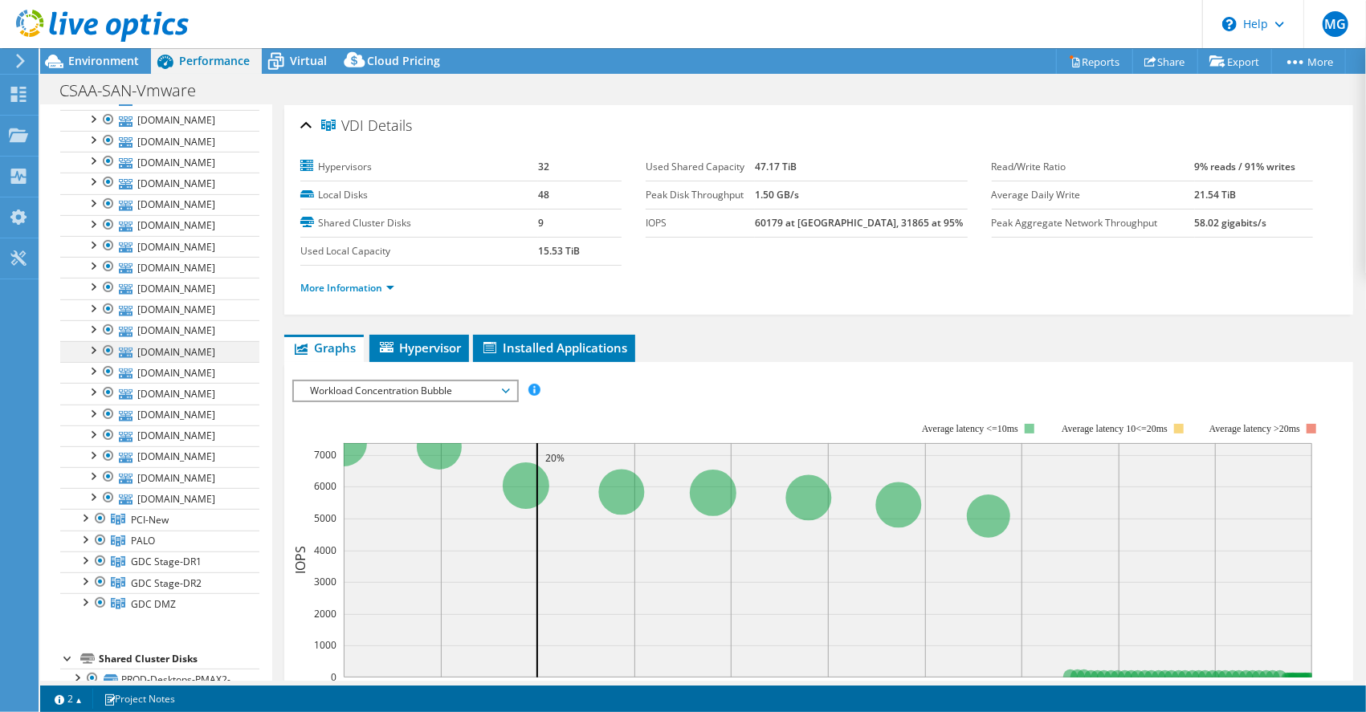
click at [93, 341] on div at bounding box center [92, 349] width 16 height 16
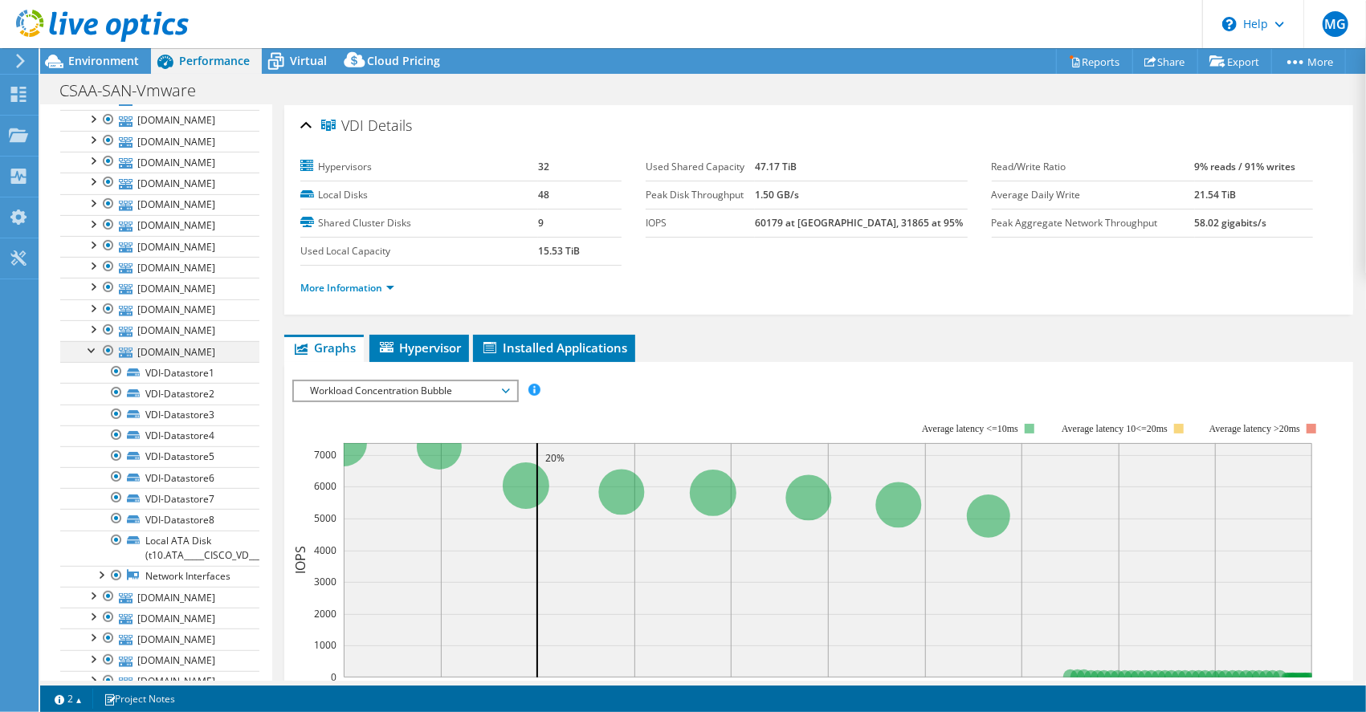
click at [91, 341] on div at bounding box center [92, 349] width 16 height 16
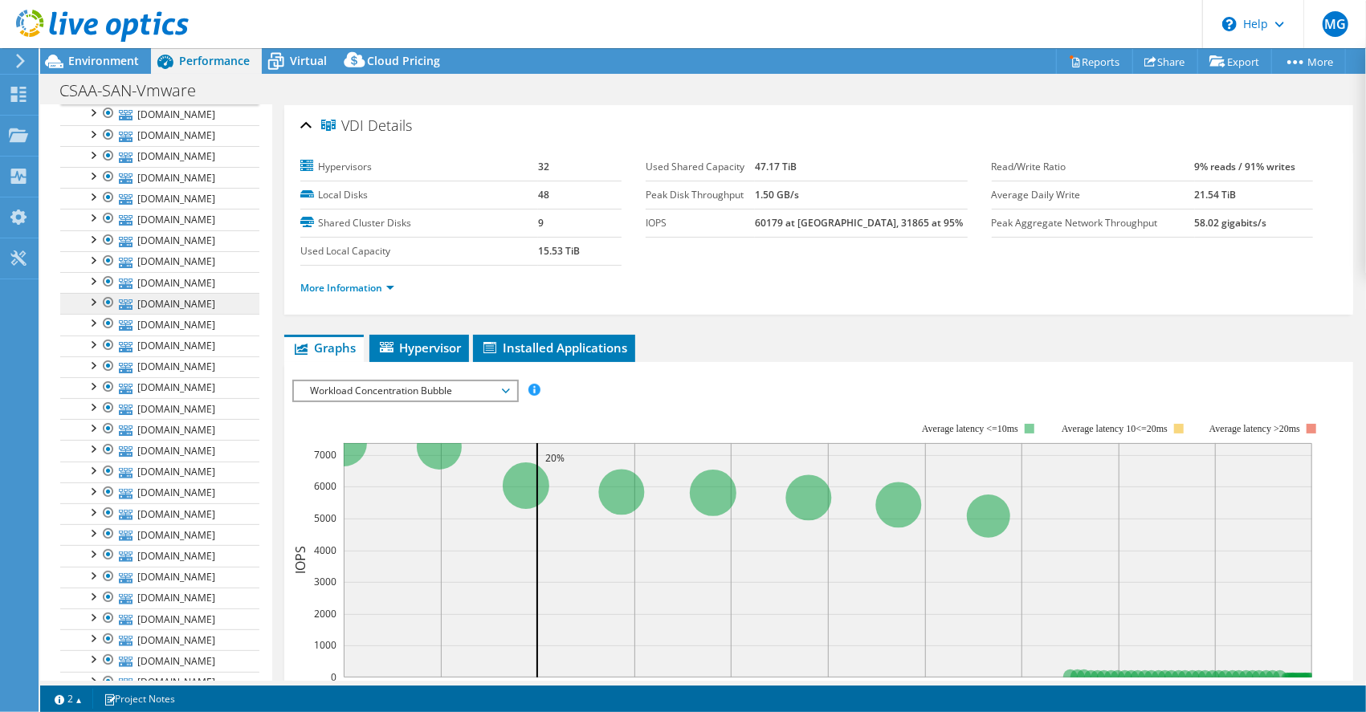
scroll to position [0, 0]
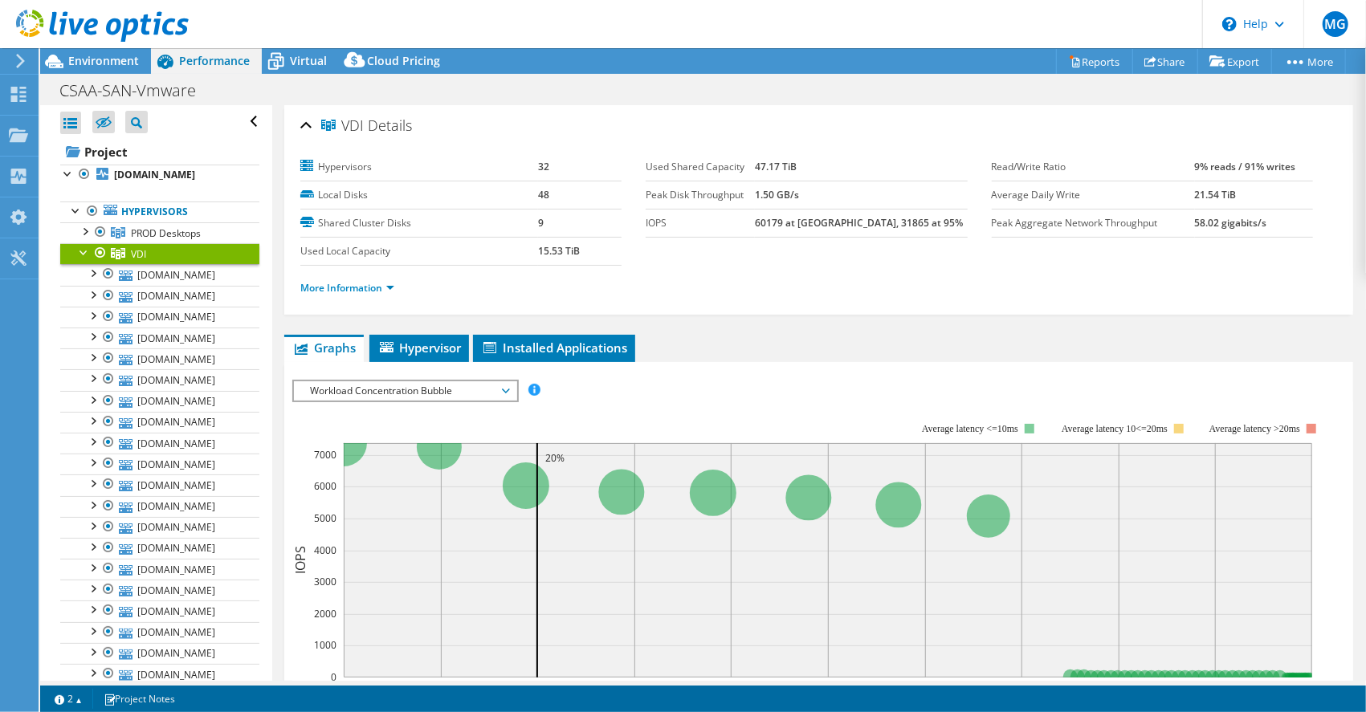
click at [82, 249] on div at bounding box center [84, 251] width 16 height 16
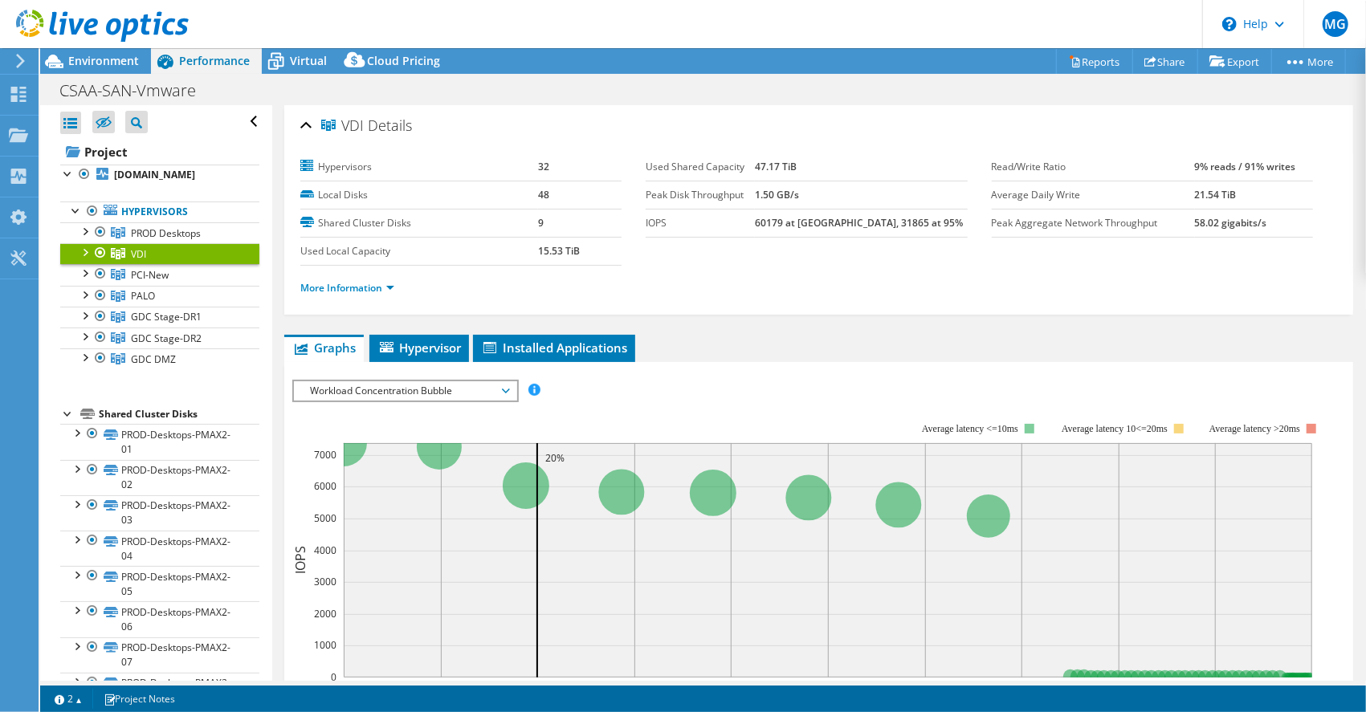
click at [66, 410] on div at bounding box center [68, 413] width 16 height 16
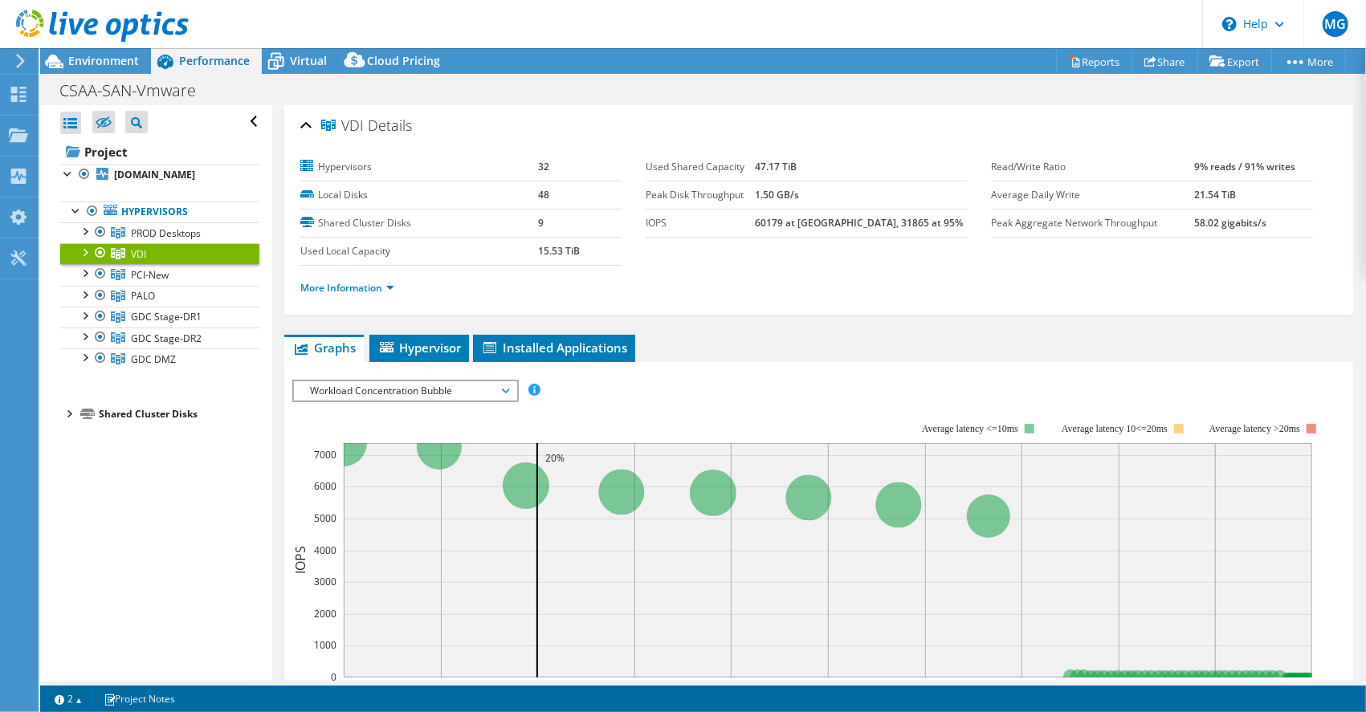
click at [18, 59] on icon at bounding box center [20, 61] width 12 height 14
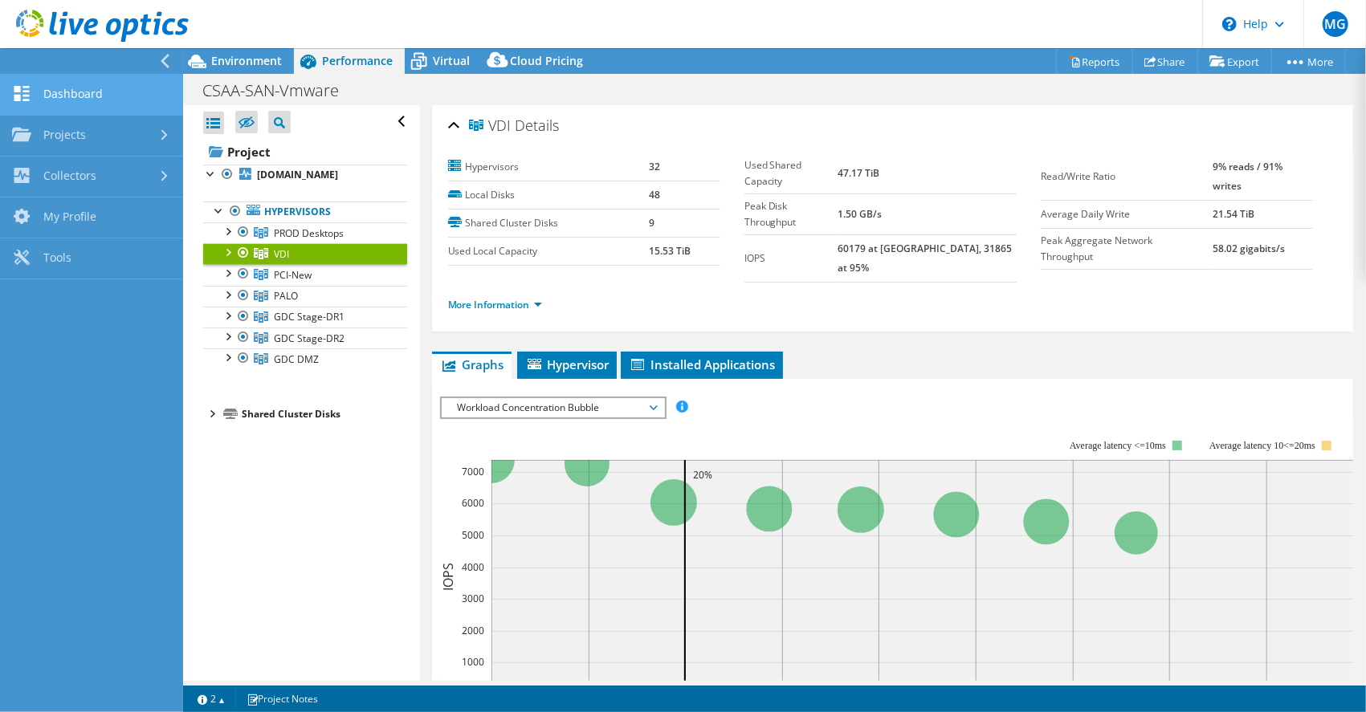
click at [59, 93] on link "Dashboard" at bounding box center [91, 95] width 183 height 41
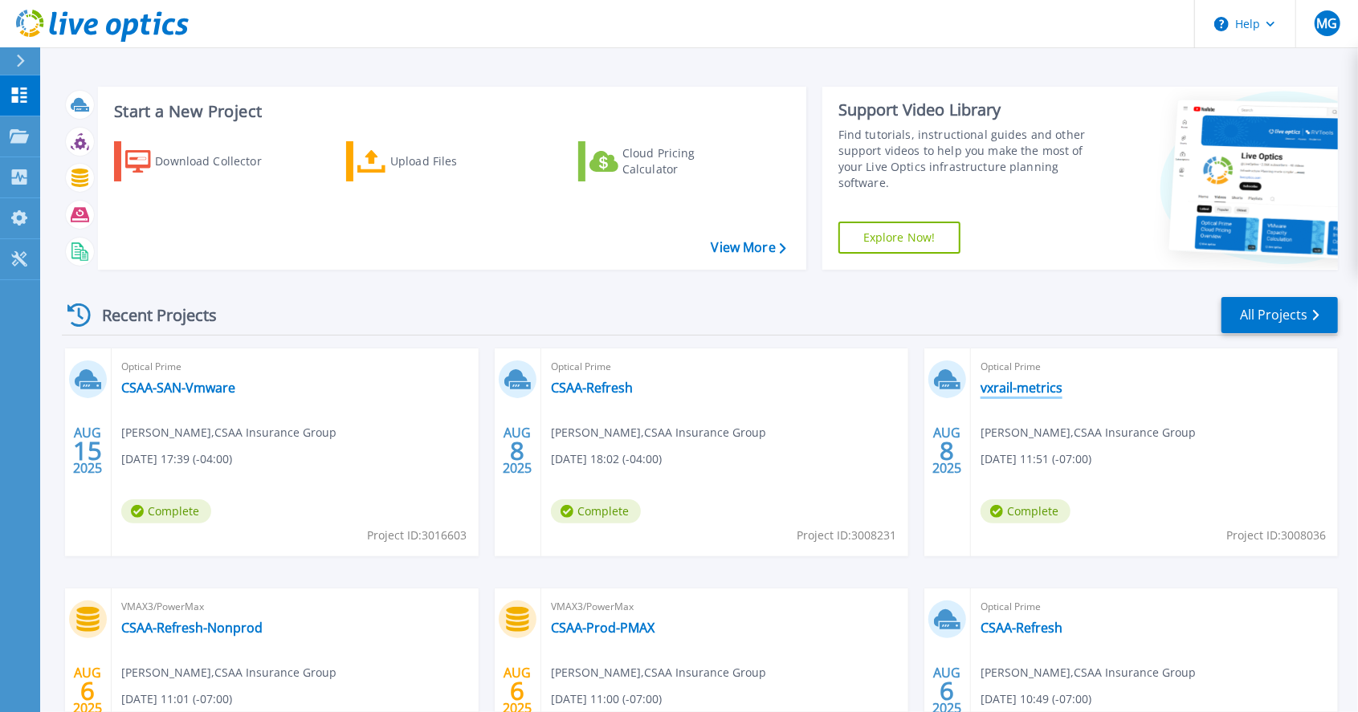
click at [994, 390] on link "vxrail-metrics" at bounding box center [1022, 388] width 82 height 16
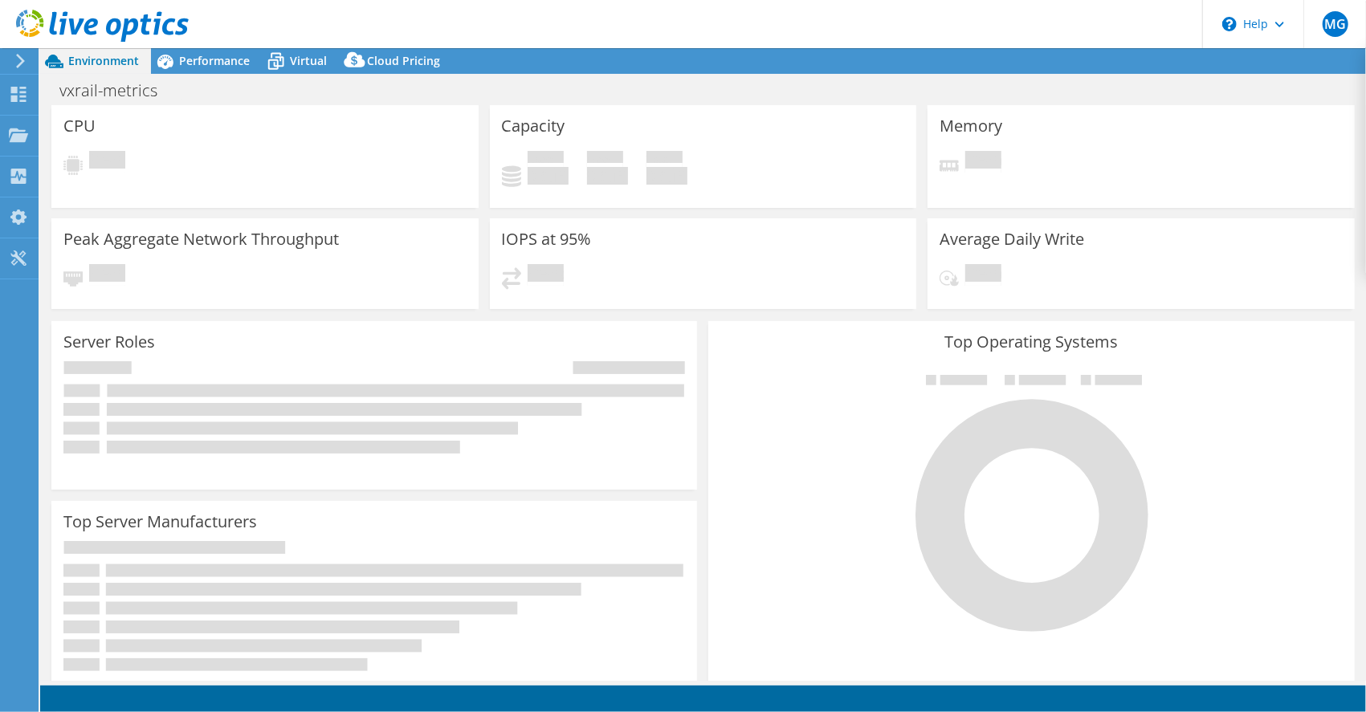
select select "USD"
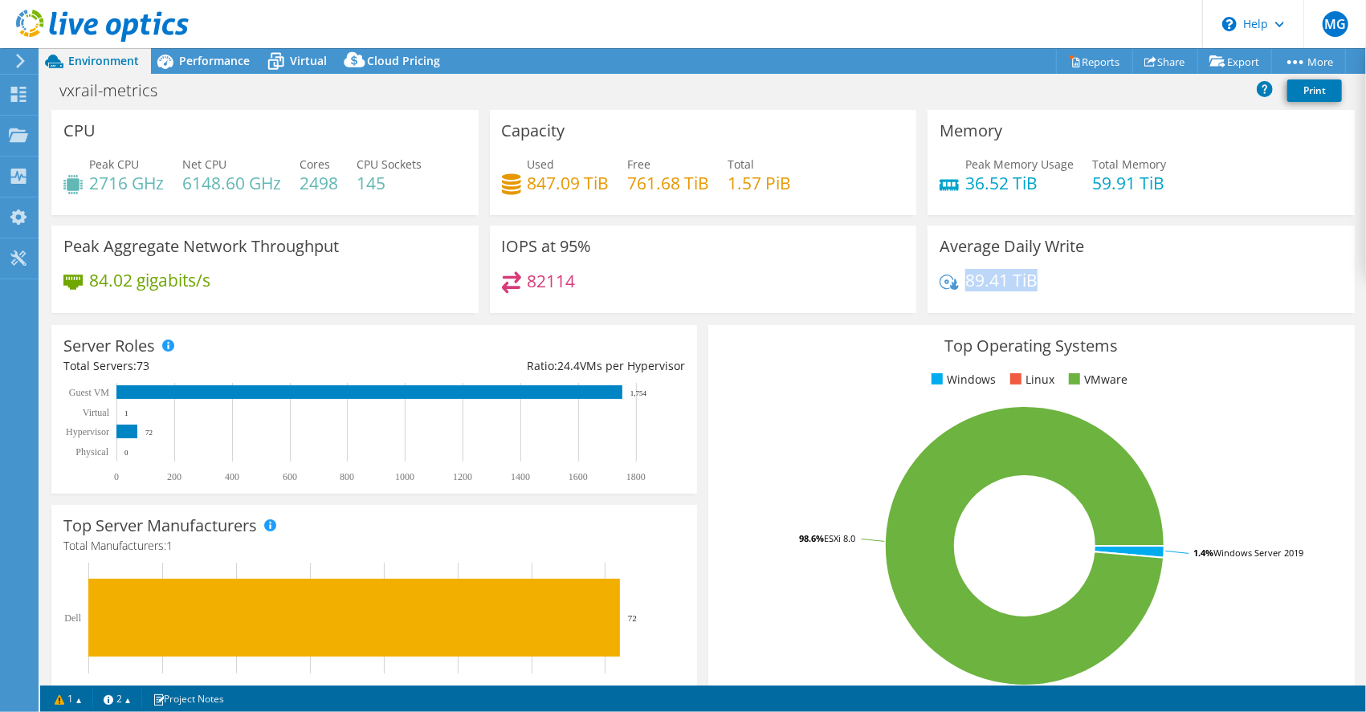
drag, startPoint x: 959, startPoint y: 281, endPoint x: 1065, endPoint y: 283, distance: 106.0
click at [1065, 283] on div "89.41 TiB" at bounding box center [1141, 288] width 403 height 34
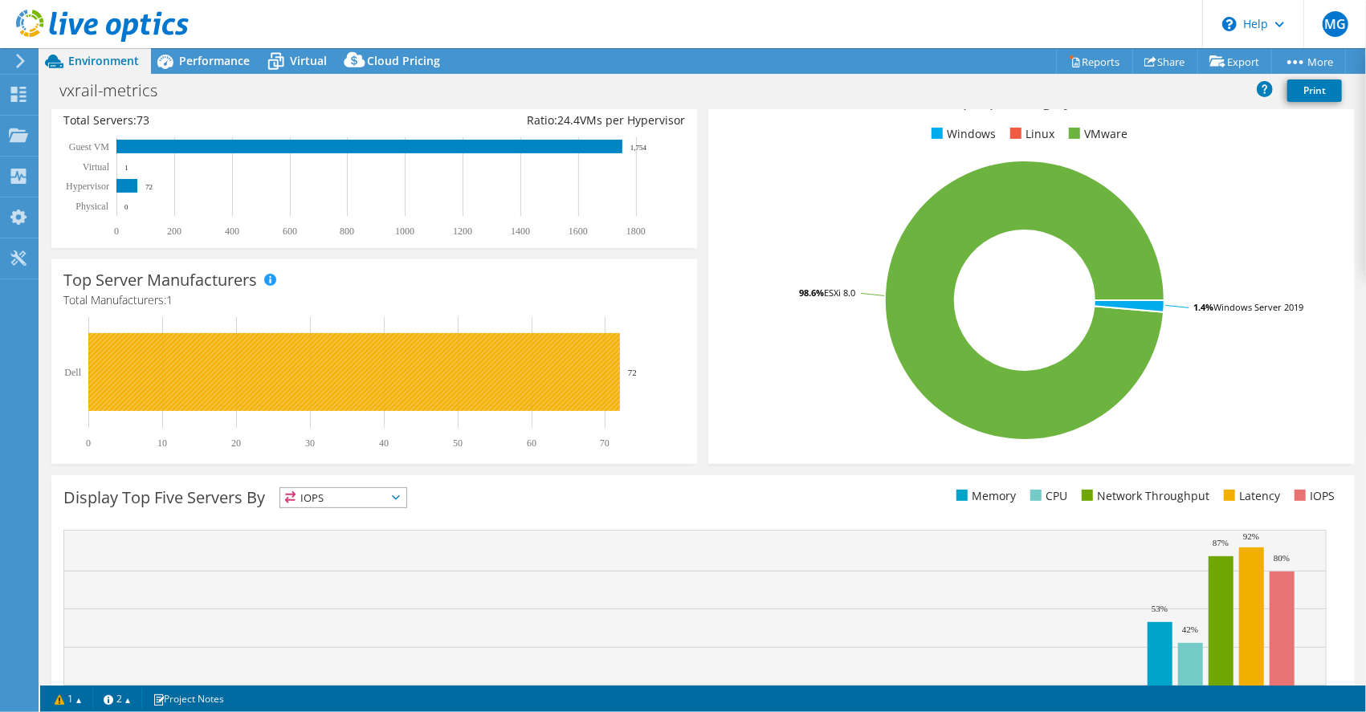
scroll to position [92, 0]
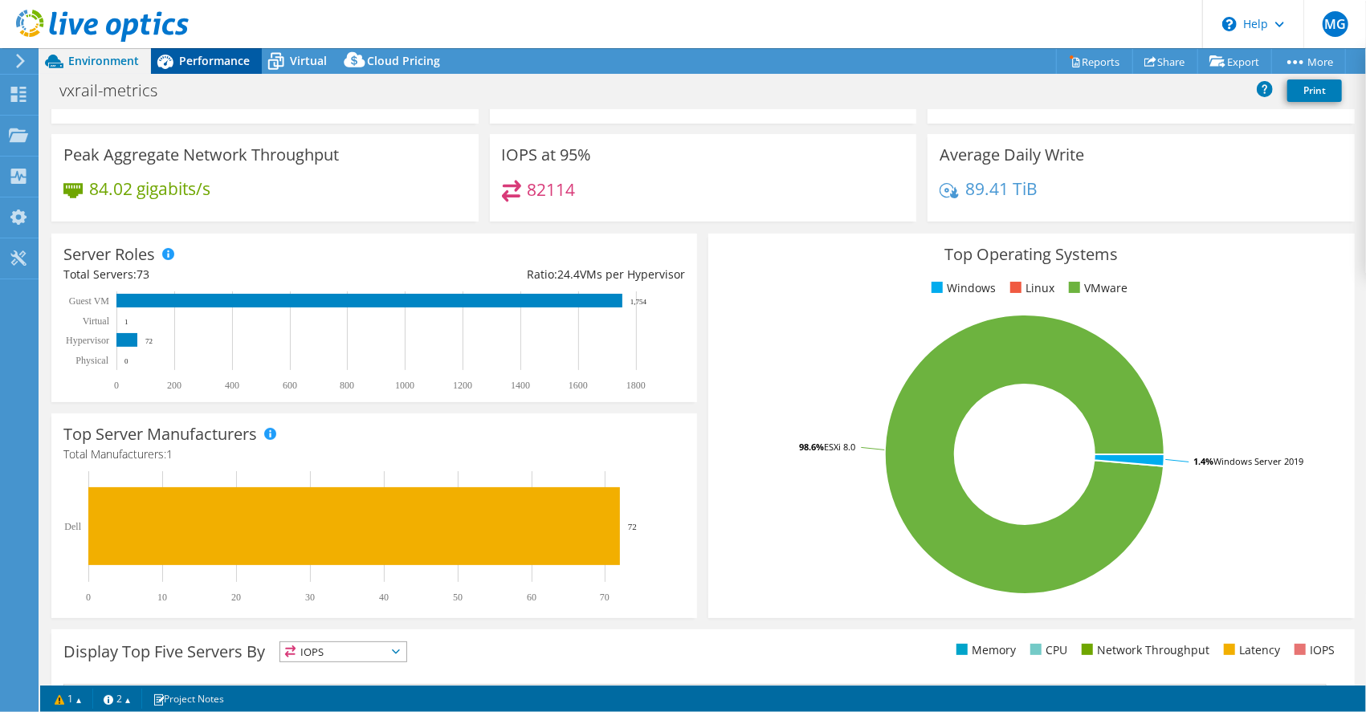
click at [207, 55] on span "Performance" at bounding box center [214, 60] width 71 height 15
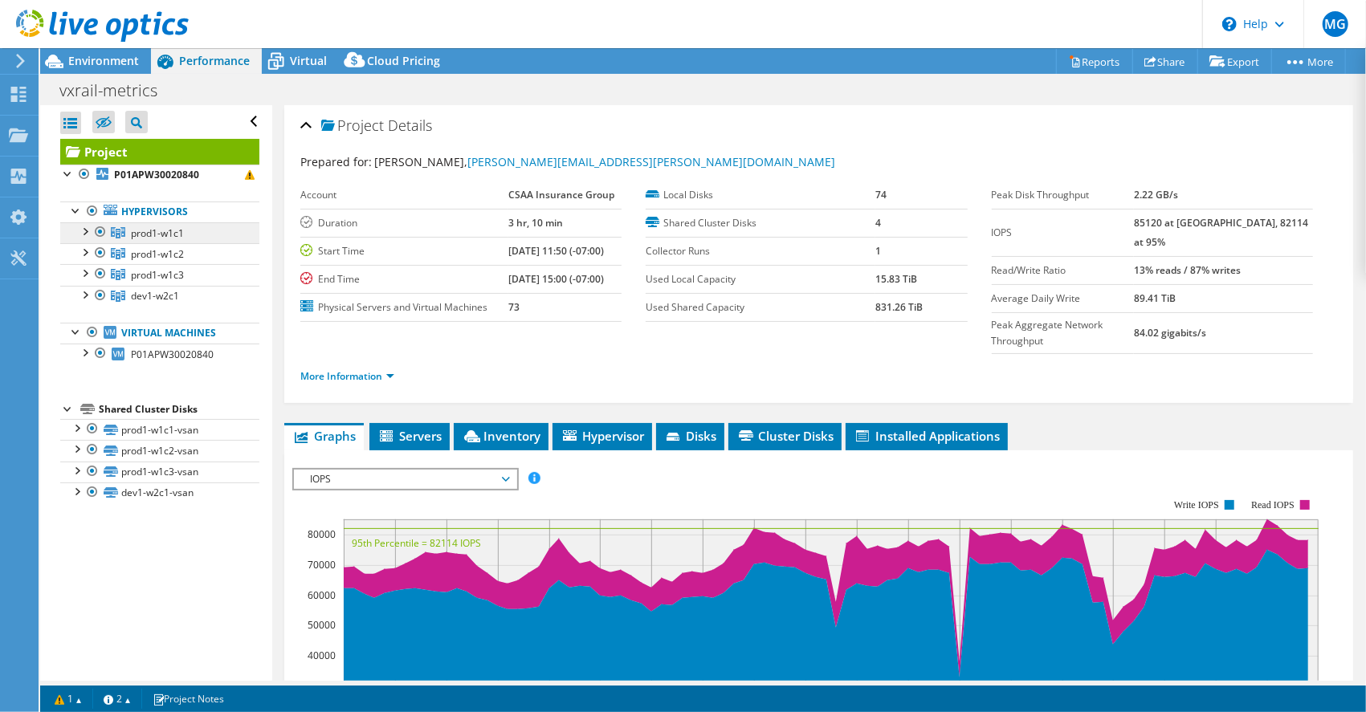
click at [140, 231] on span "prod1-w1c1" at bounding box center [157, 234] width 53 height 14
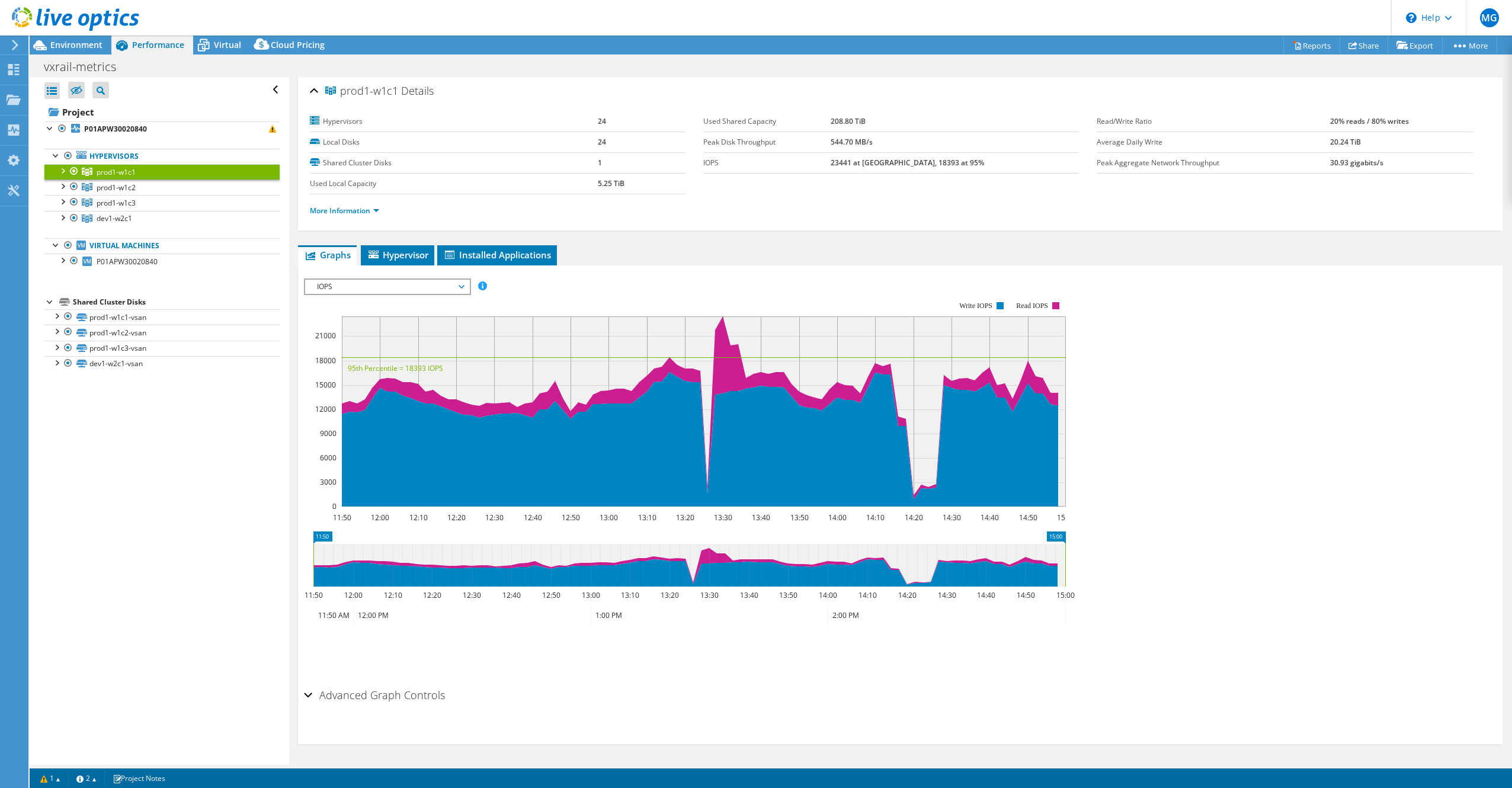
scroll to position [1, 0]
